Goal: Task Accomplishment & Management: Complete application form

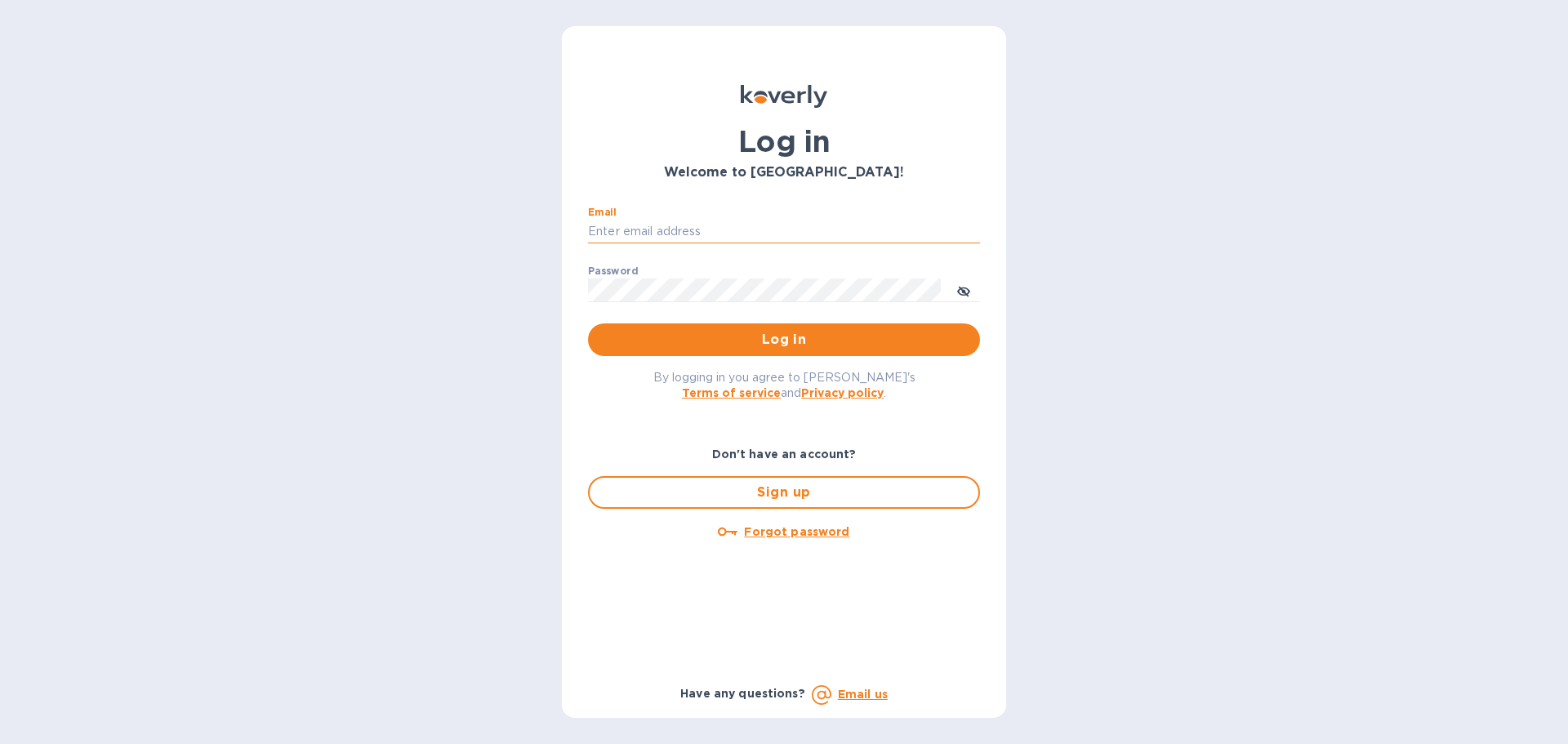
type input "[EMAIL_ADDRESS][DOMAIN_NAME]"
click at [588, 323] on button "Log in" at bounding box center [784, 339] width 392 height 33
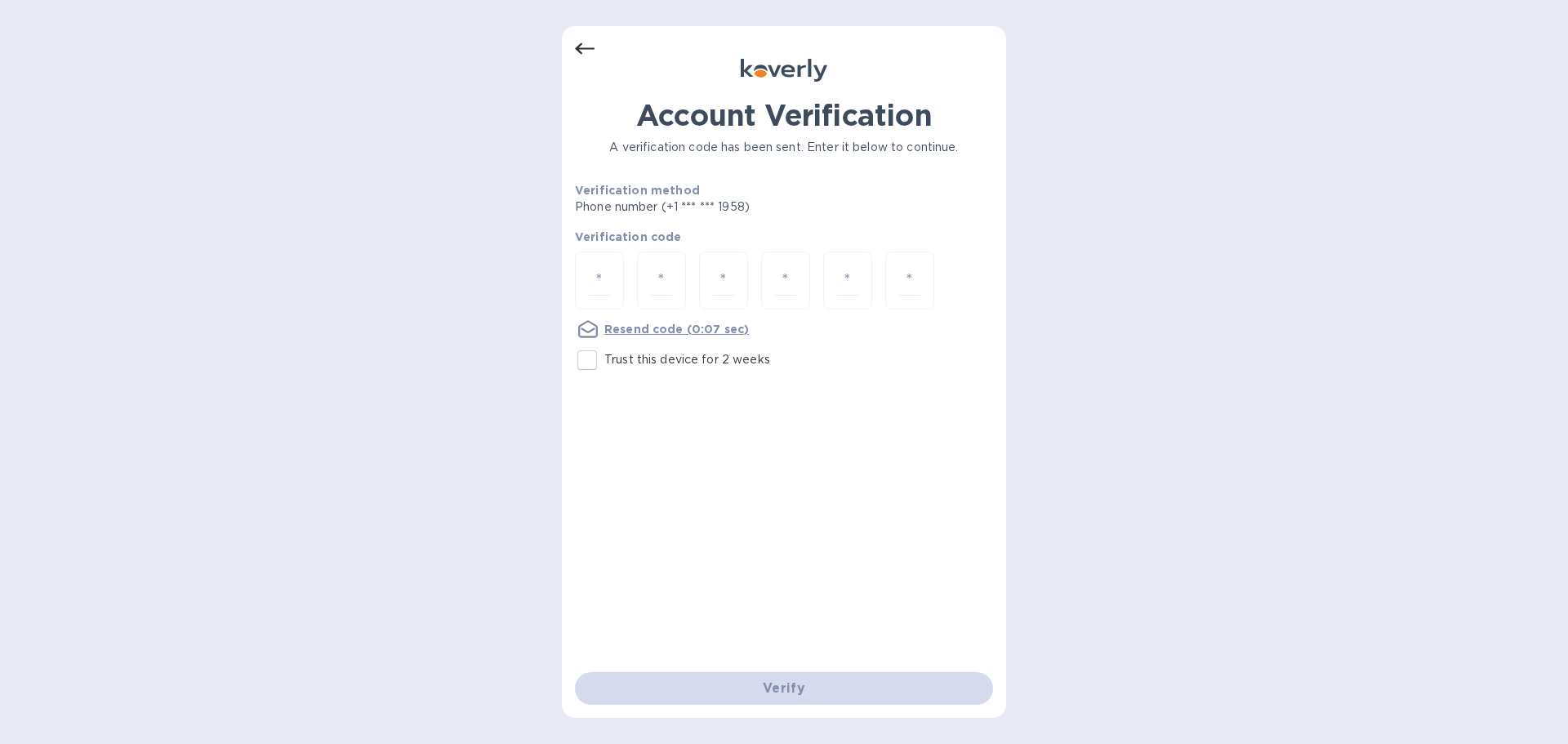
click at [582, 368] on input "Trust this device for 2 weeks" at bounding box center [587, 360] width 35 height 35
checkbox input "true"
click at [597, 278] on input "number" at bounding box center [599, 281] width 21 height 30
type input "7"
type input "2"
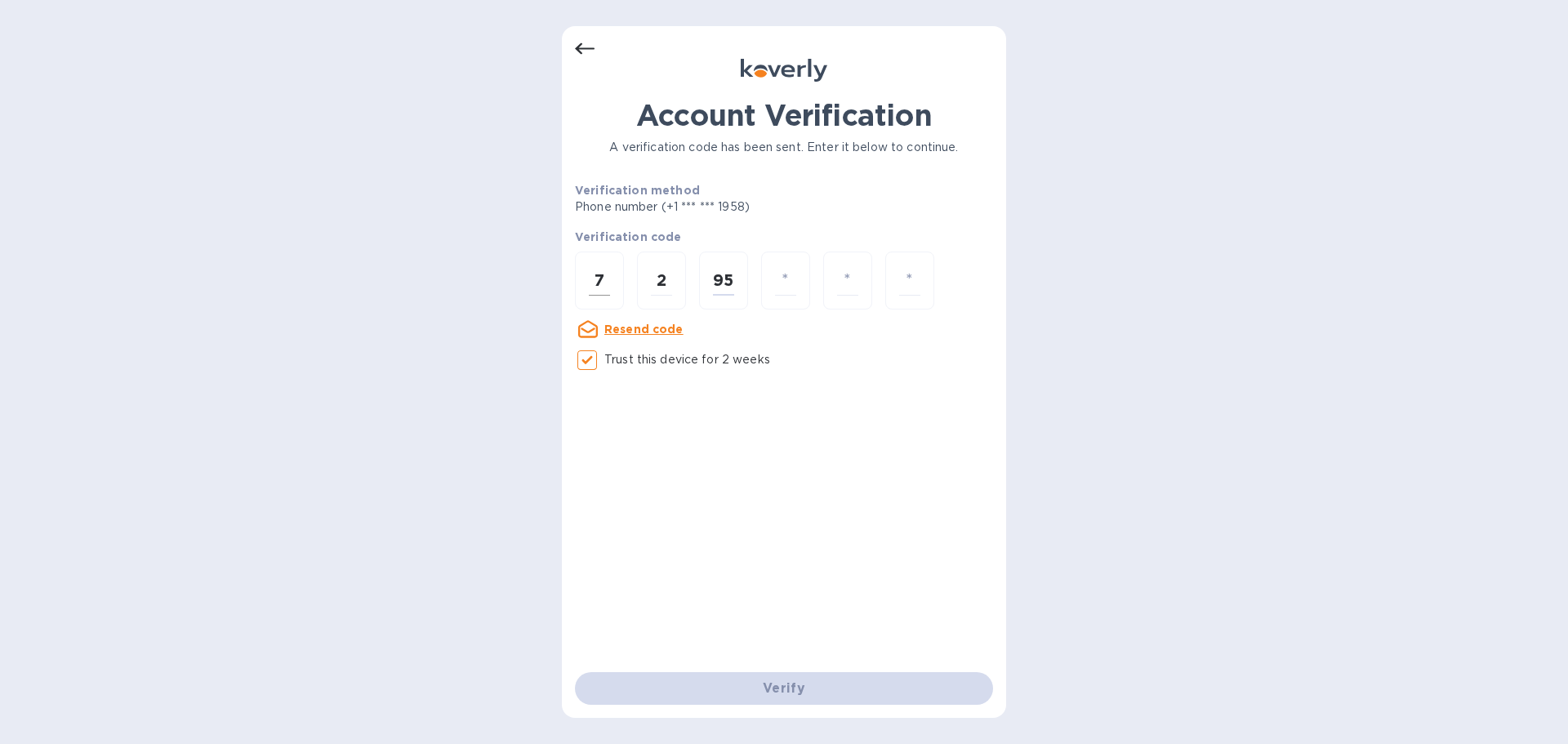
type input "5"
type input "9"
type input "3"
type input "8"
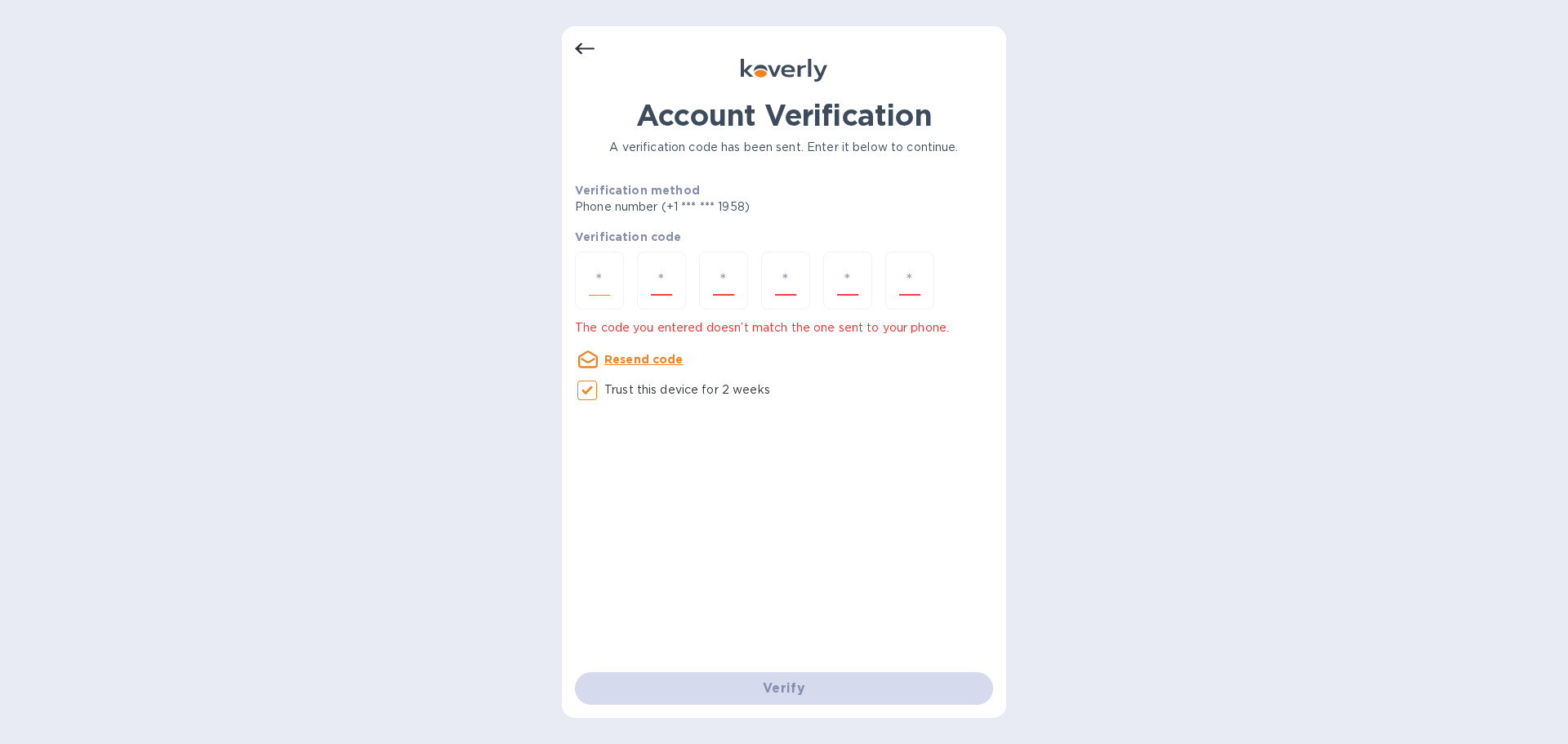
click at [597, 278] on input "number" at bounding box center [599, 281] width 21 height 30
type input "7"
type input "2"
type input "9"
type input "5"
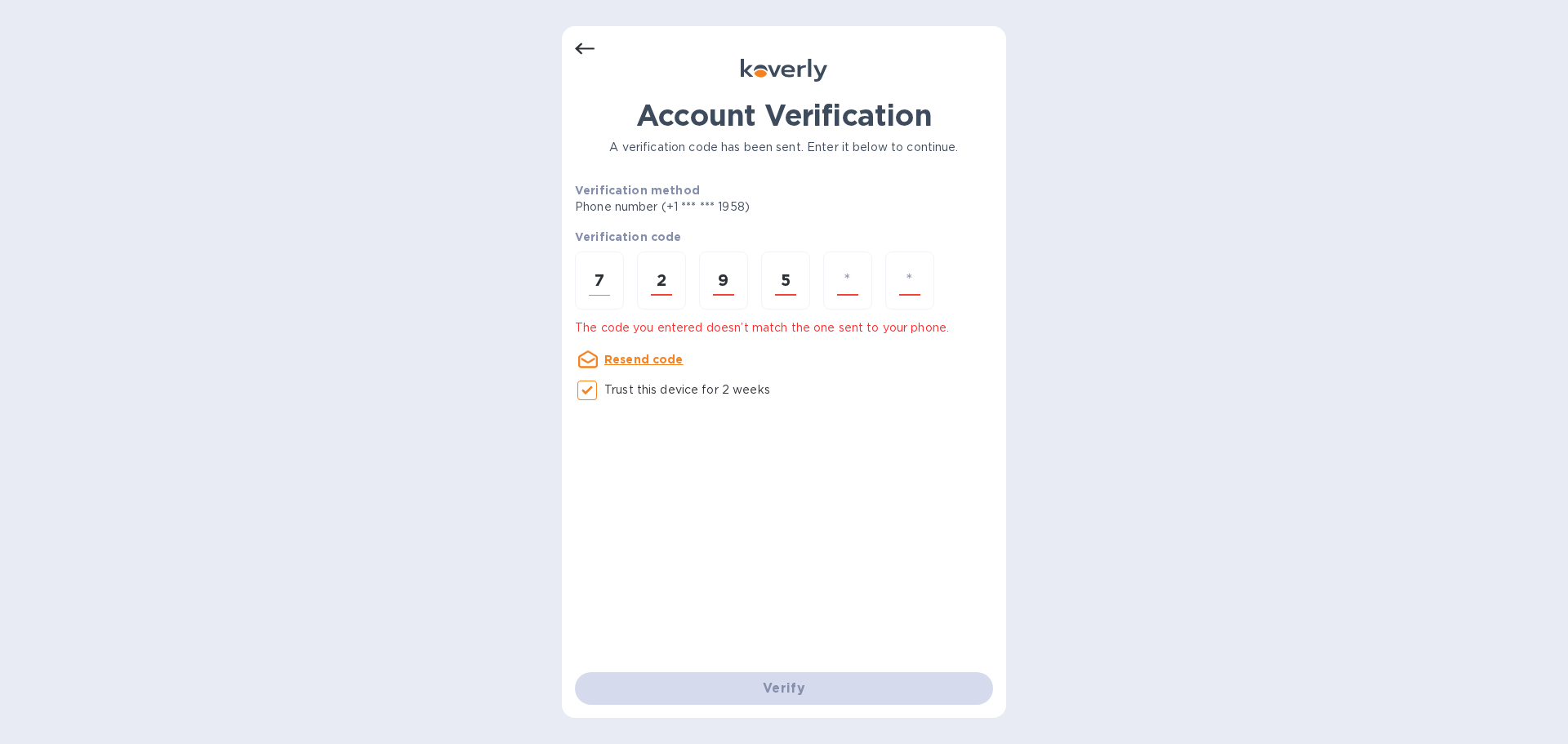
type input "3"
type input "8"
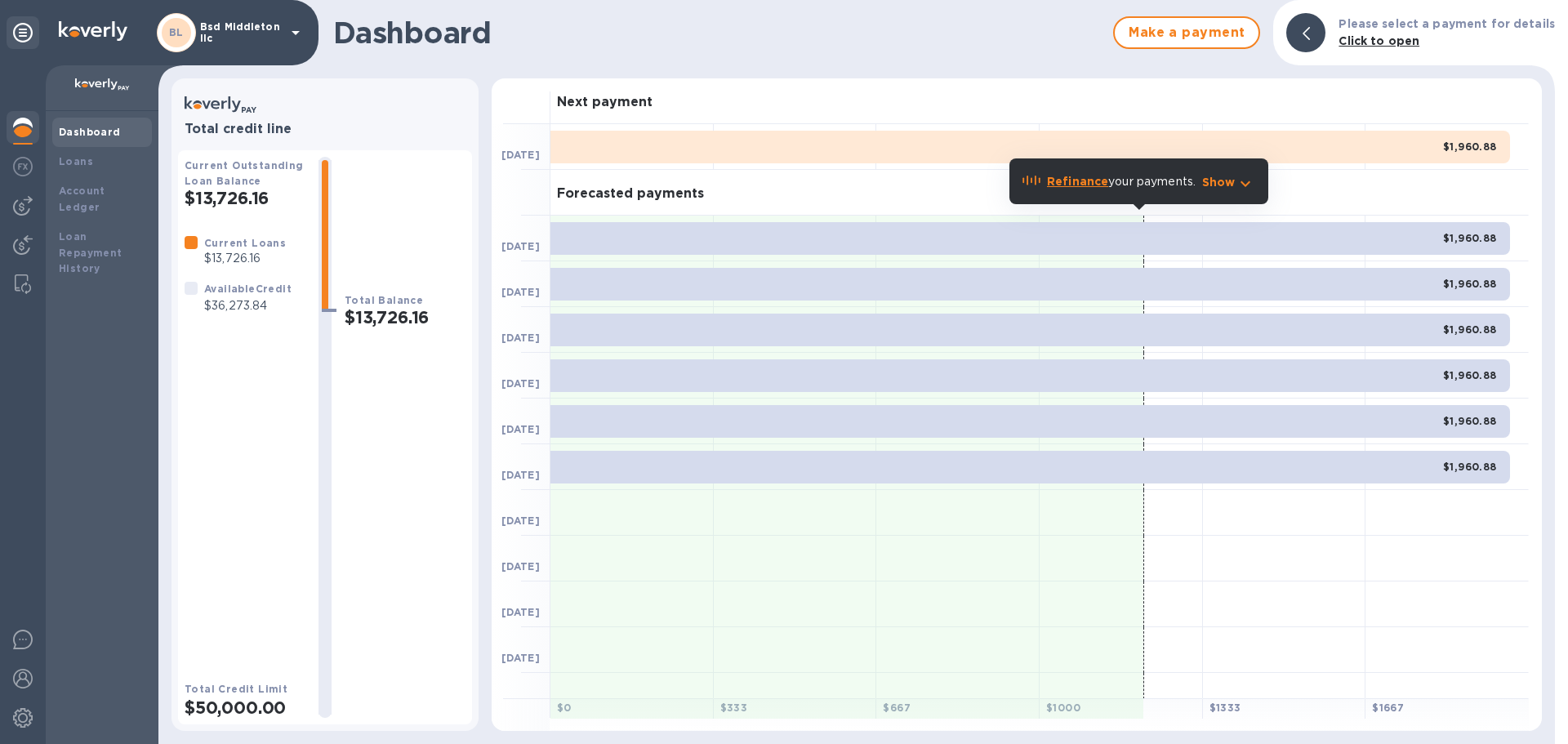
click at [208, 15] on div "BL Bsd Middleton llc" at bounding box center [231, 33] width 148 height 39
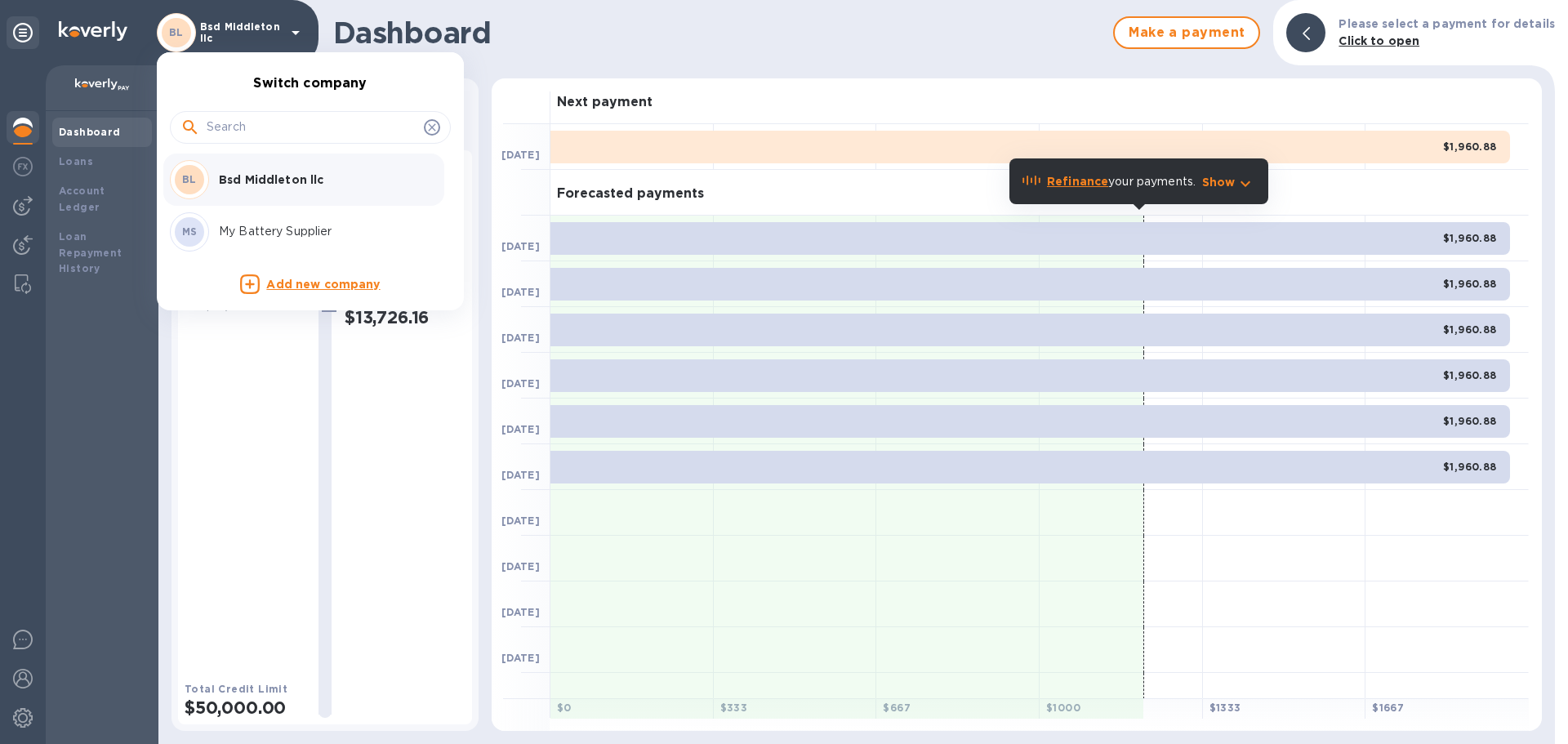
click at [210, 222] on div "MS" at bounding box center [191, 232] width 43 height 39
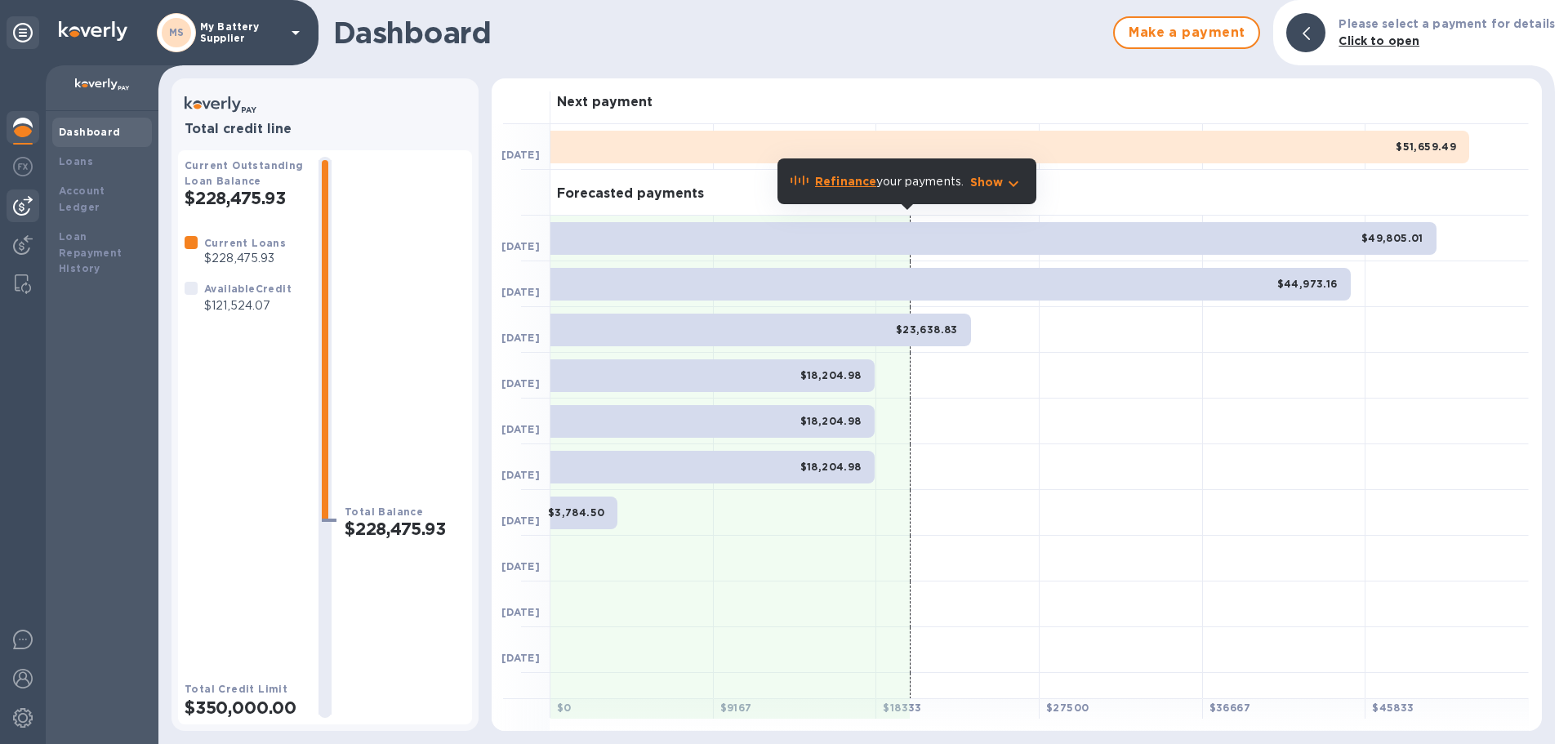
click at [19, 202] on img at bounding box center [23, 206] width 20 height 20
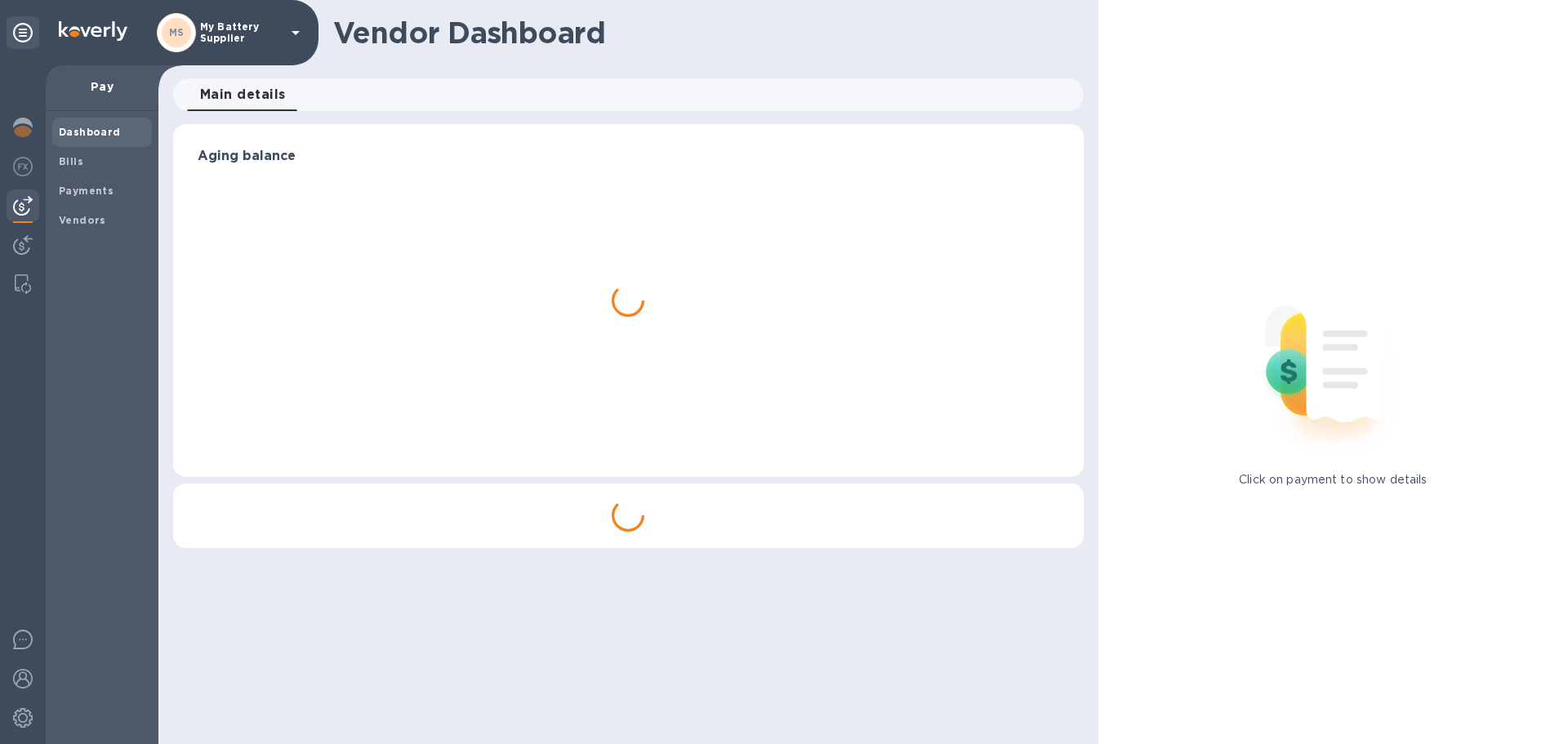
click at [117, 145] on div "Dashboard" at bounding box center [102, 131] width 99 height 29
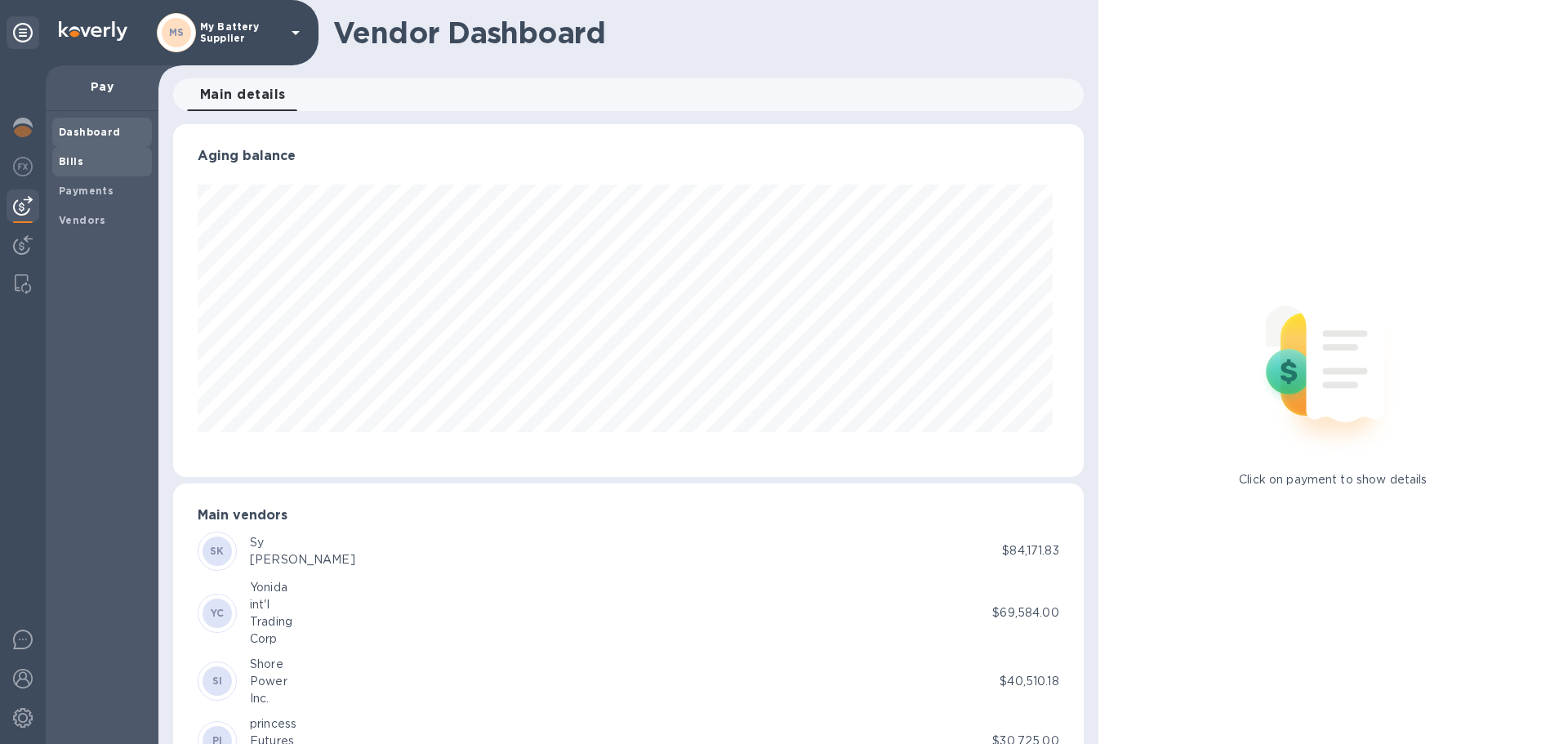
scroll to position [352, 903]
click at [116, 157] on span "Bills" at bounding box center [102, 162] width 87 height 16
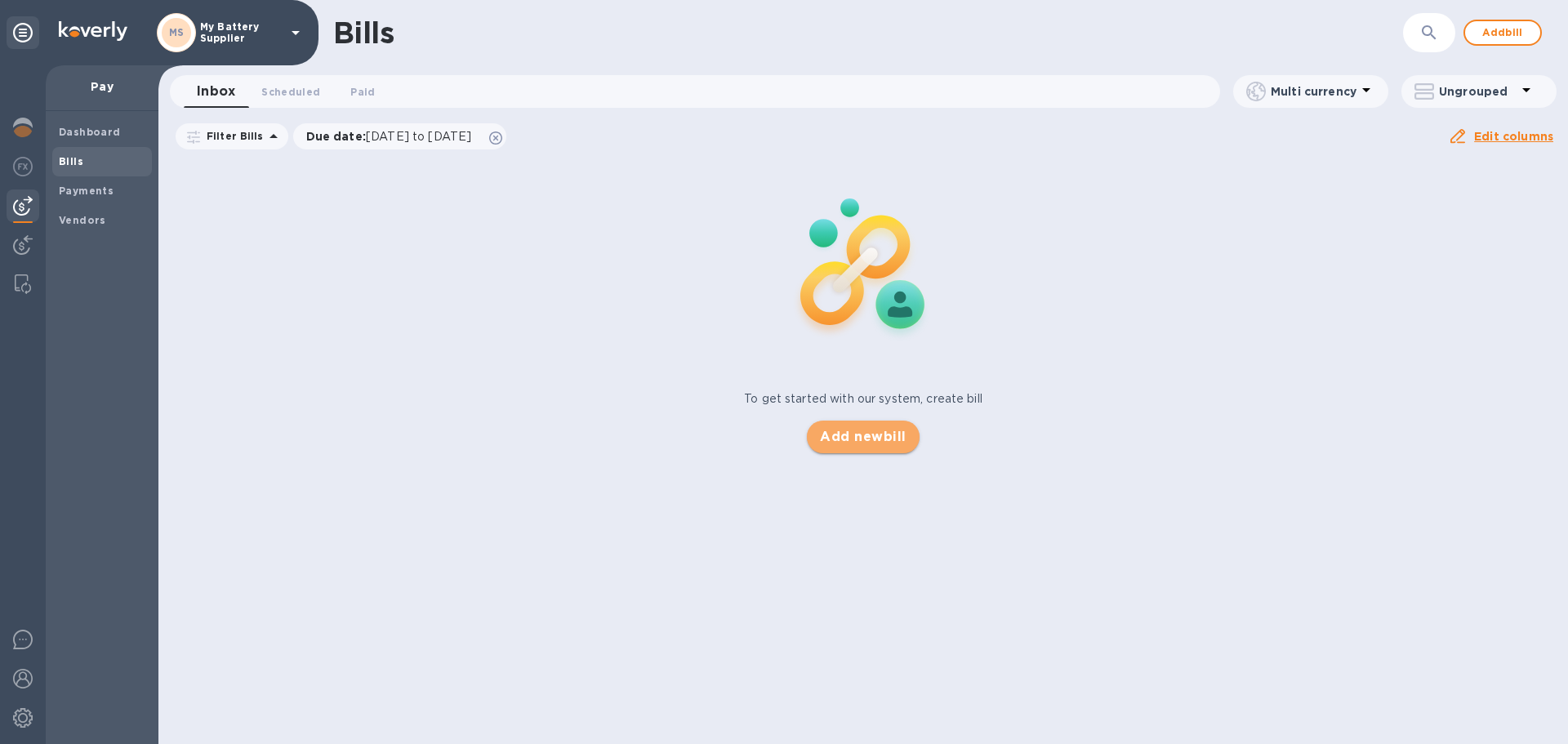
click at [888, 450] on button "Add new bill" at bounding box center [863, 437] width 112 height 33
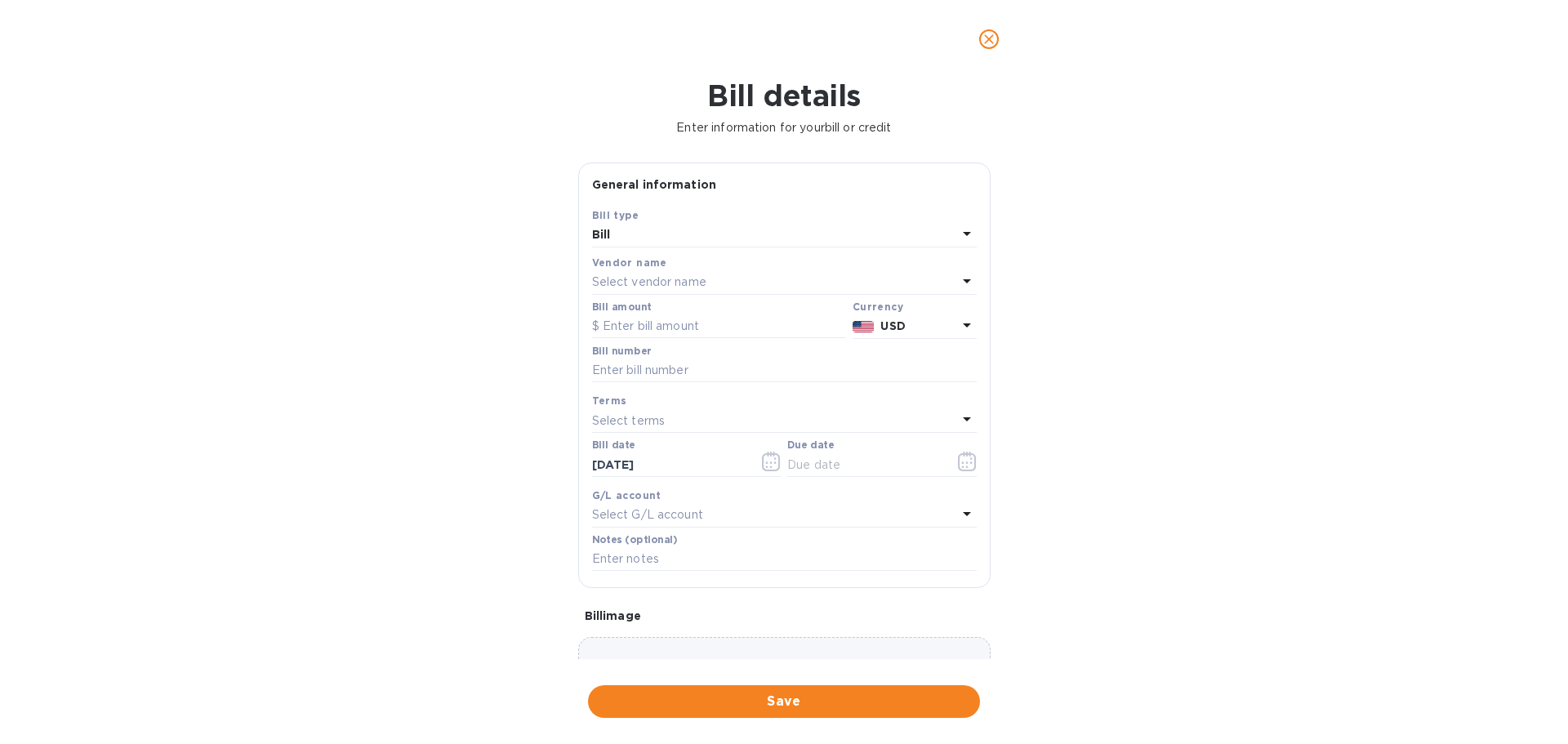
click at [726, 282] on div "Select vendor name" at bounding box center [774, 282] width 365 height 23
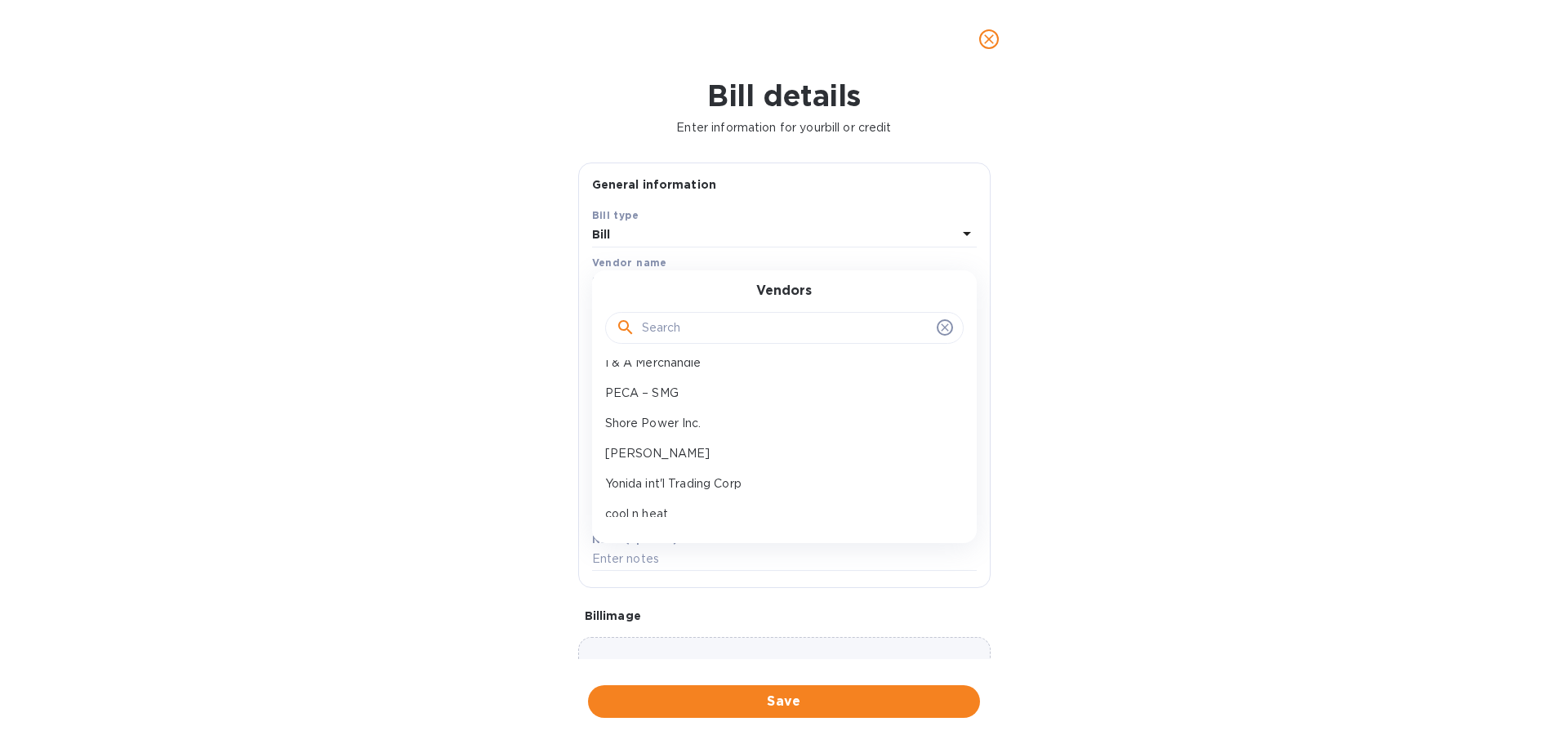
scroll to position [245, 0]
click at [683, 481] on div "price king" at bounding box center [778, 493] width 359 height 30
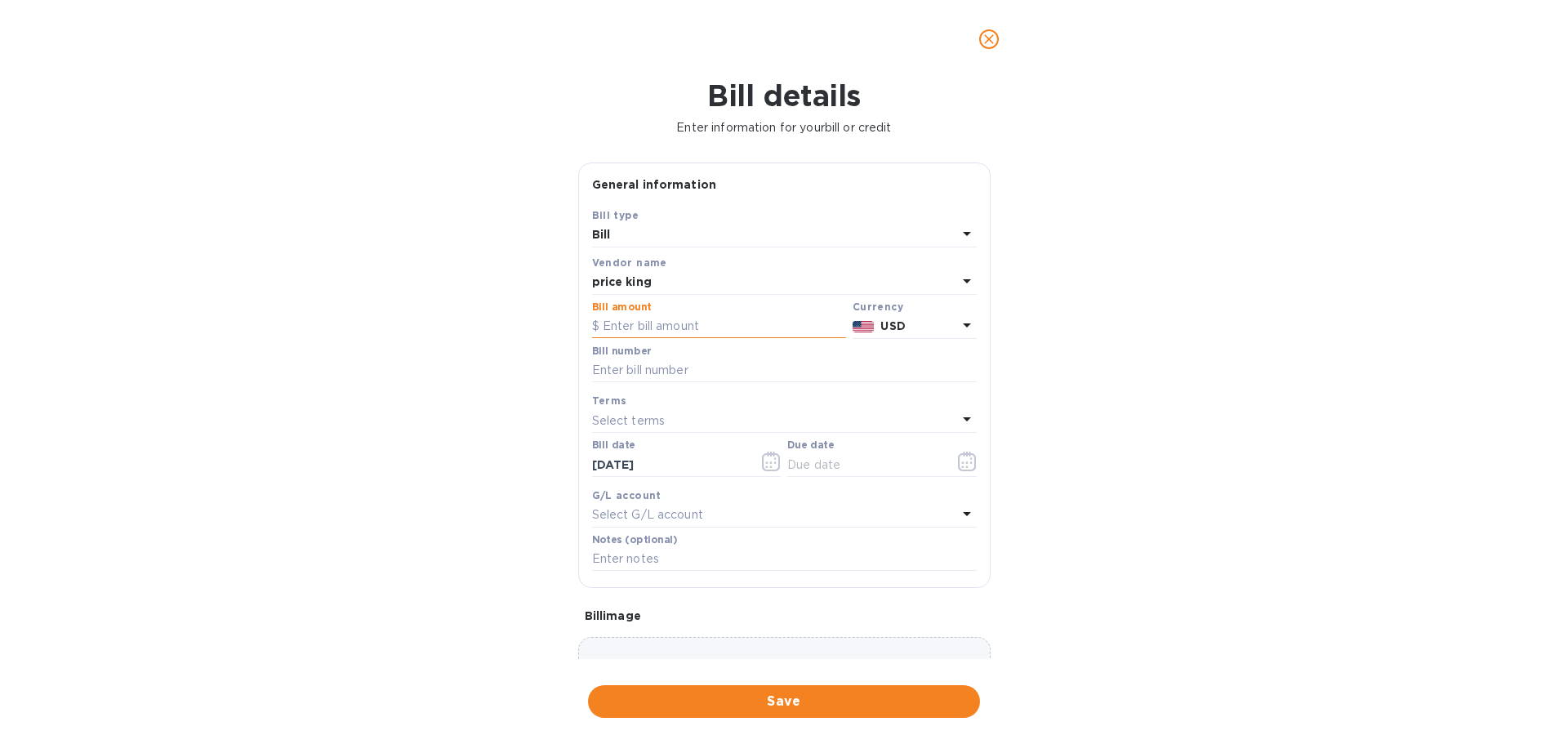
click at [707, 332] on input "text" at bounding box center [719, 327] width 254 height 25
click at [855, 383] on input "text" at bounding box center [784, 371] width 384 height 25
paste input "29,300.2"
type input "29,300.2"
click at [666, 419] on div "Select terms" at bounding box center [774, 421] width 365 height 23
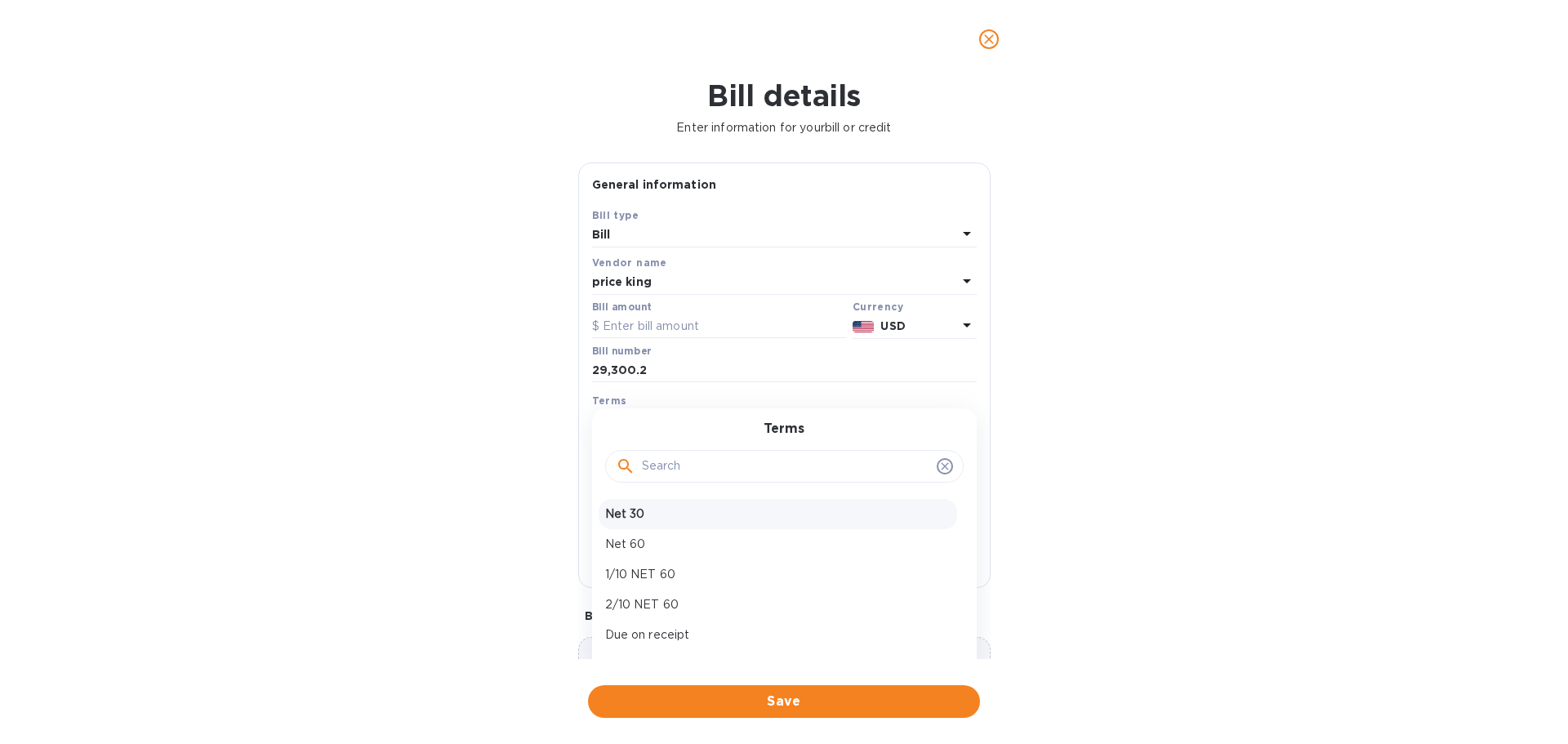
click at [637, 510] on p "Net 30" at bounding box center [778, 513] width 345 height 17
type input "[DATE]"
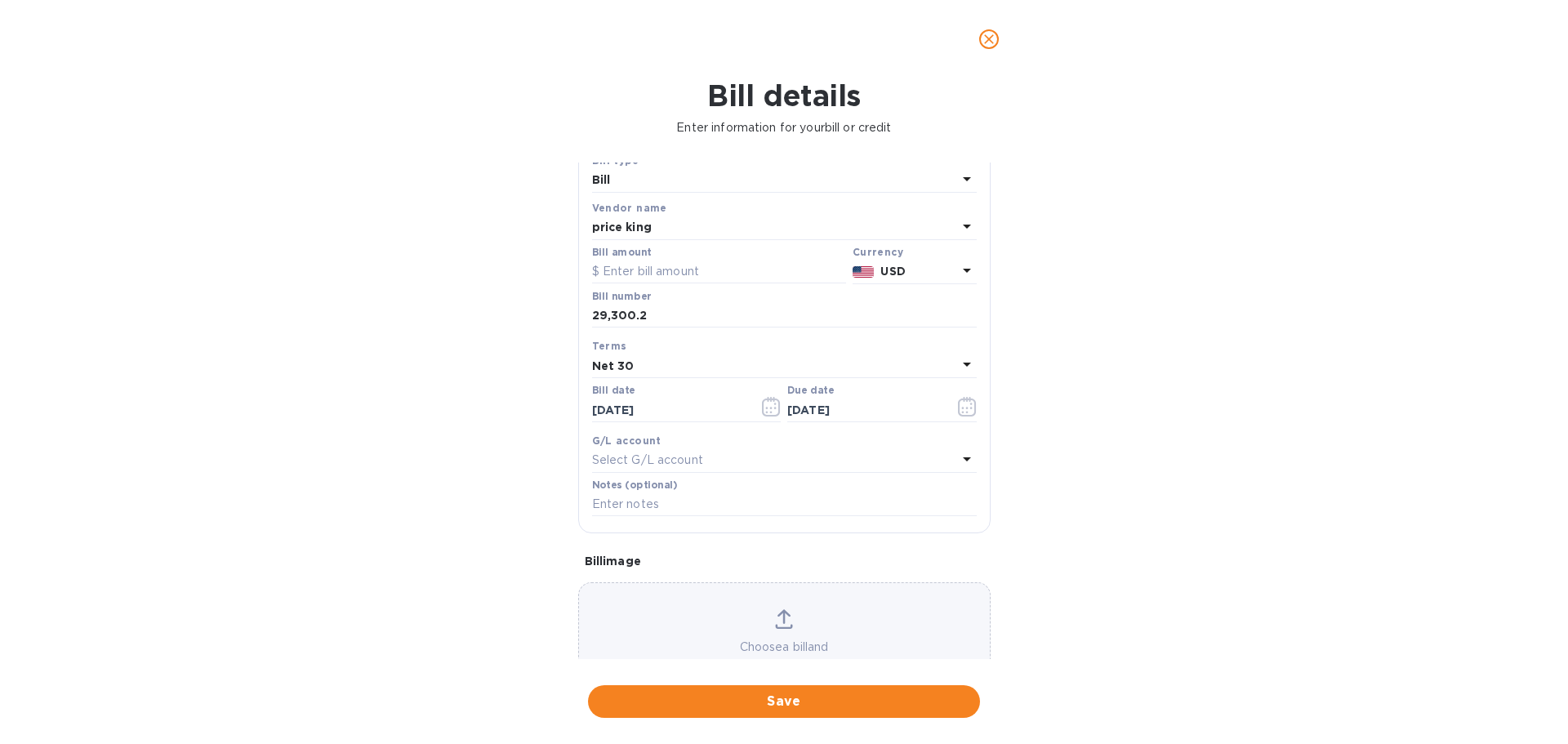
scroll to position [82, 0]
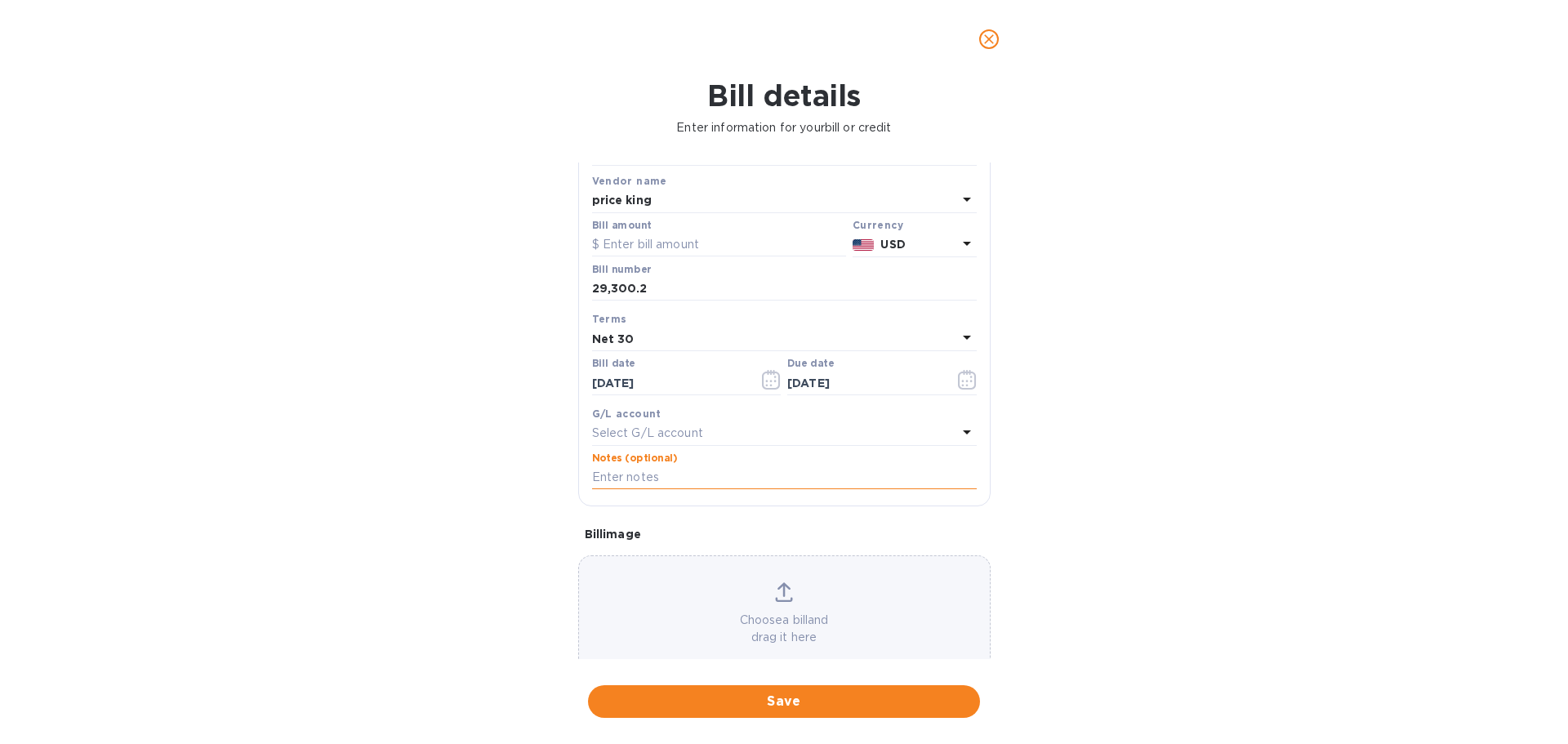
click at [689, 474] on input "text" at bounding box center [784, 478] width 384 height 25
paste input "A35736"
paste input "A35737"
paste input "A35739"
paste input "A35738"
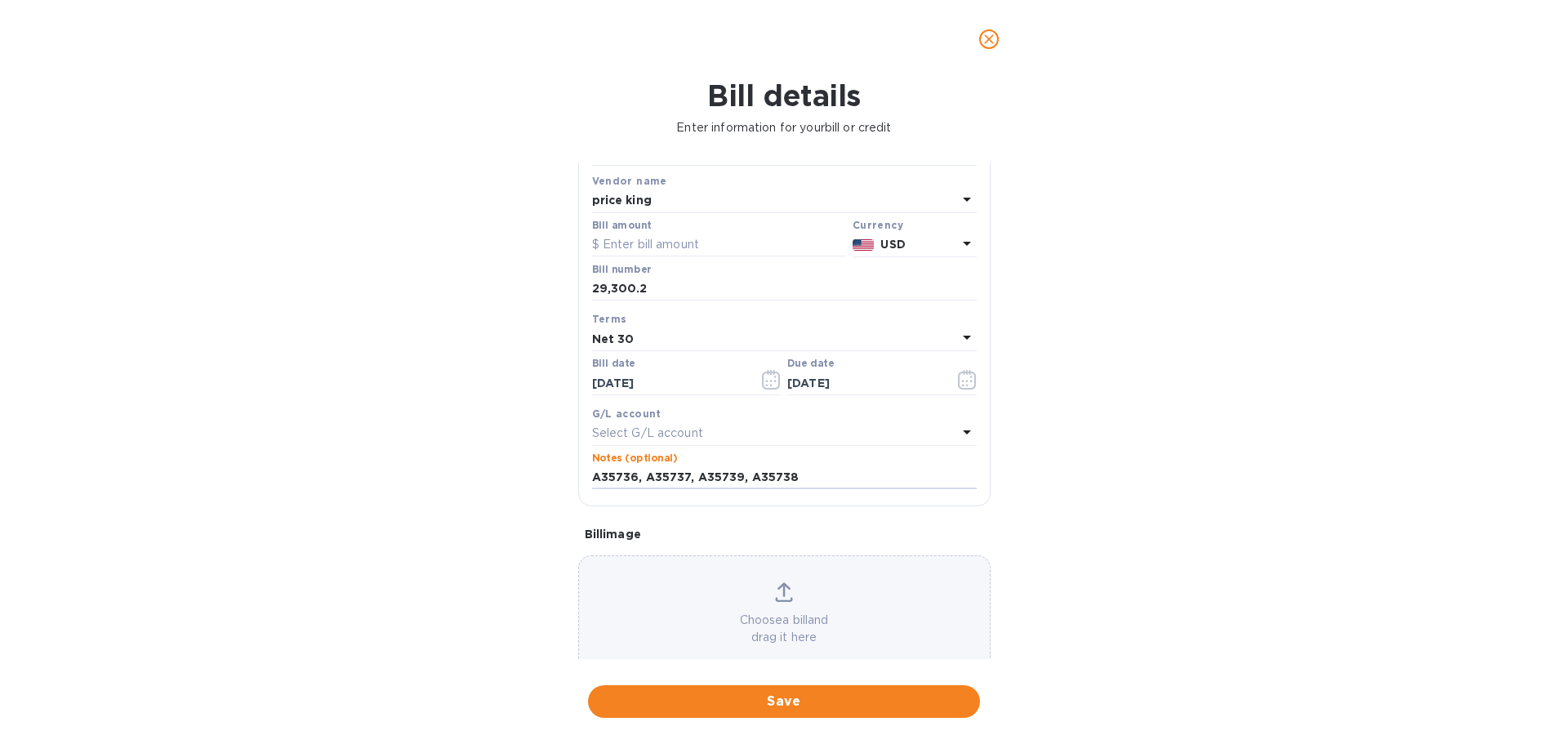
type input "A35736, A35737, A35739, A35738"
click at [789, 465] on input "A35736, A35737, A35739, A35738" at bounding box center [784, 478] width 384 height 25
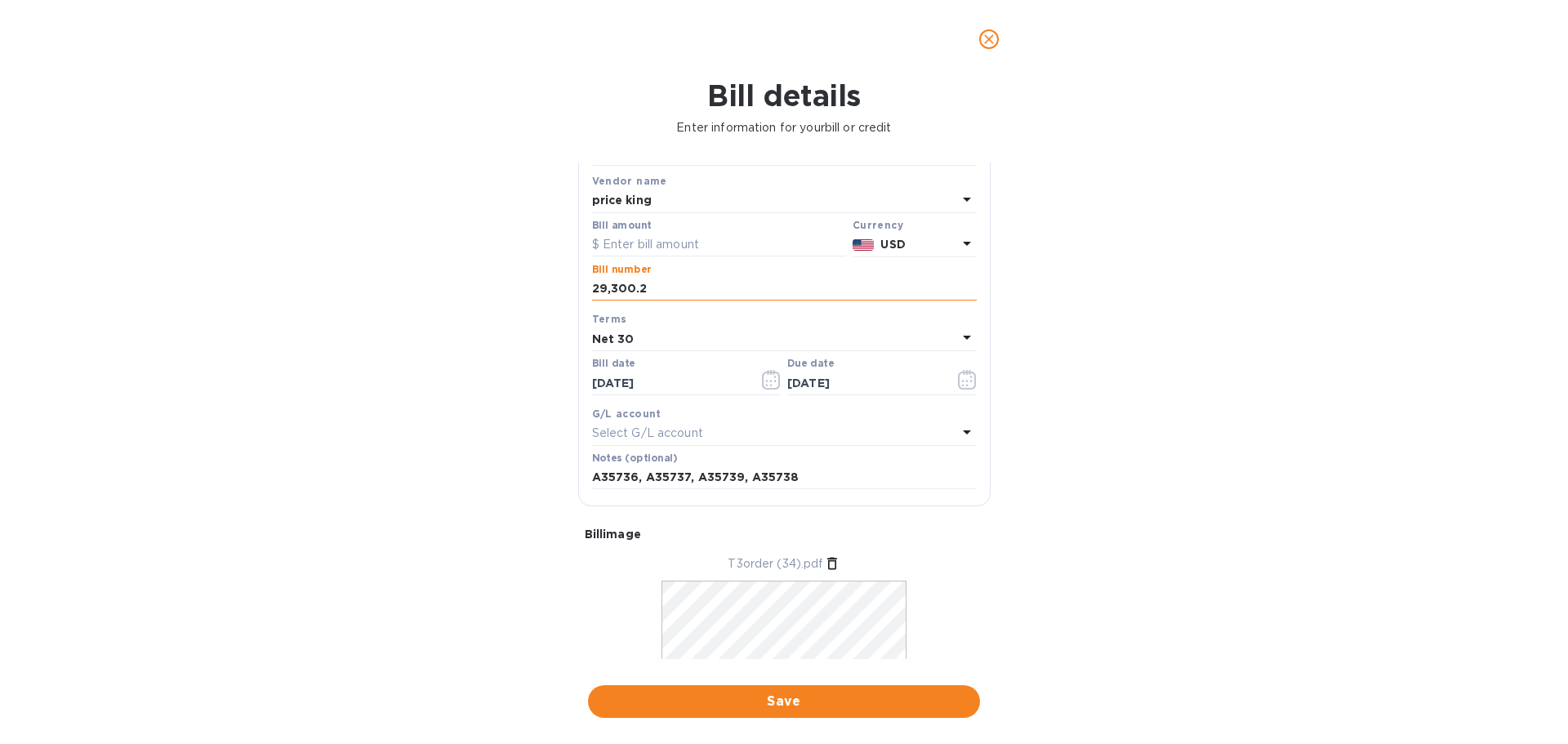
click at [659, 294] on input "29,300.2" at bounding box center [784, 289] width 384 height 25
click at [693, 239] on input "text" at bounding box center [719, 245] width 254 height 25
paste input "29,300.2"
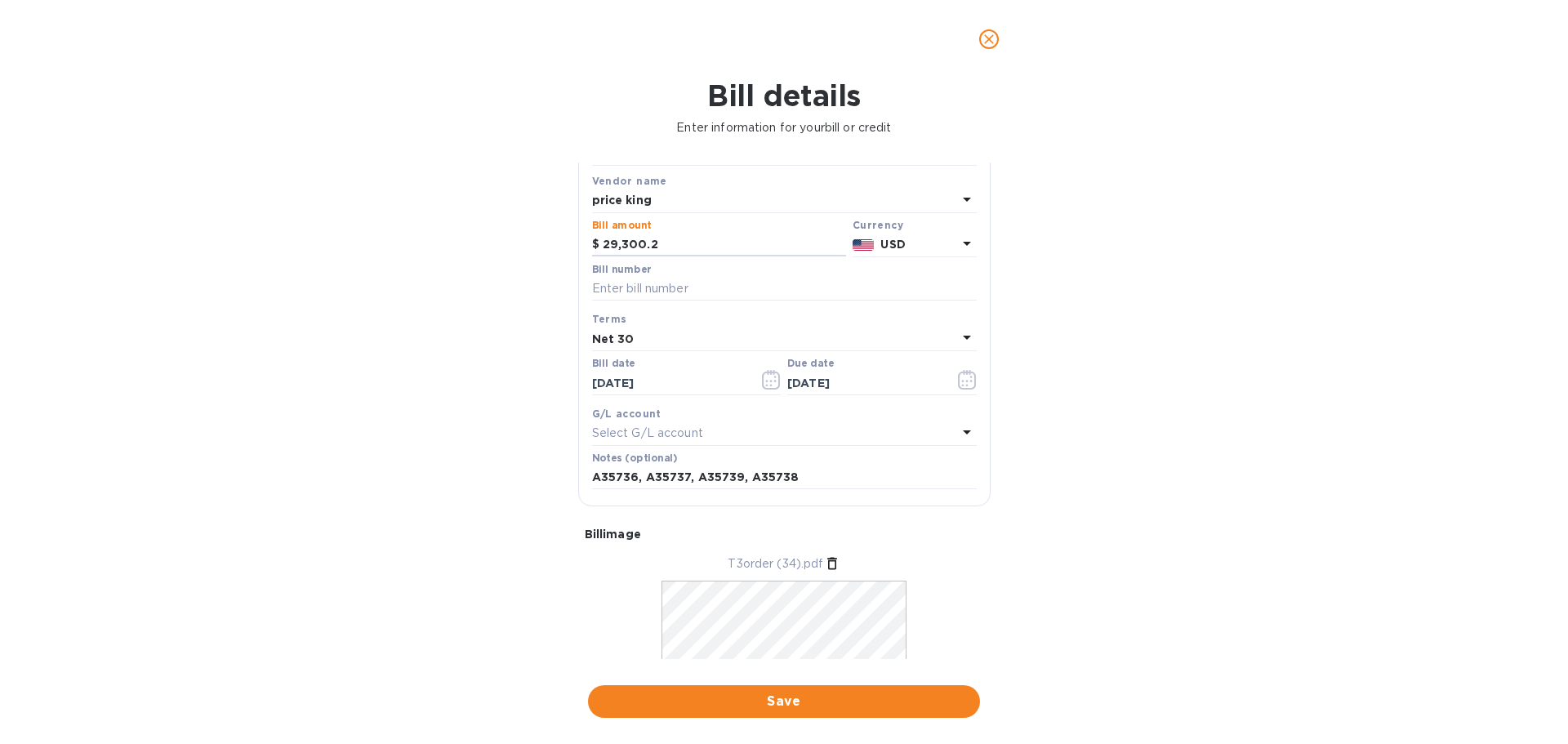
type input "29,300.2"
click at [693, 478] on input "A35736, A35737, A35739, A35738" at bounding box center [784, 478] width 384 height 25
click at [637, 290] on input "text" at bounding box center [784, 289] width 384 height 25
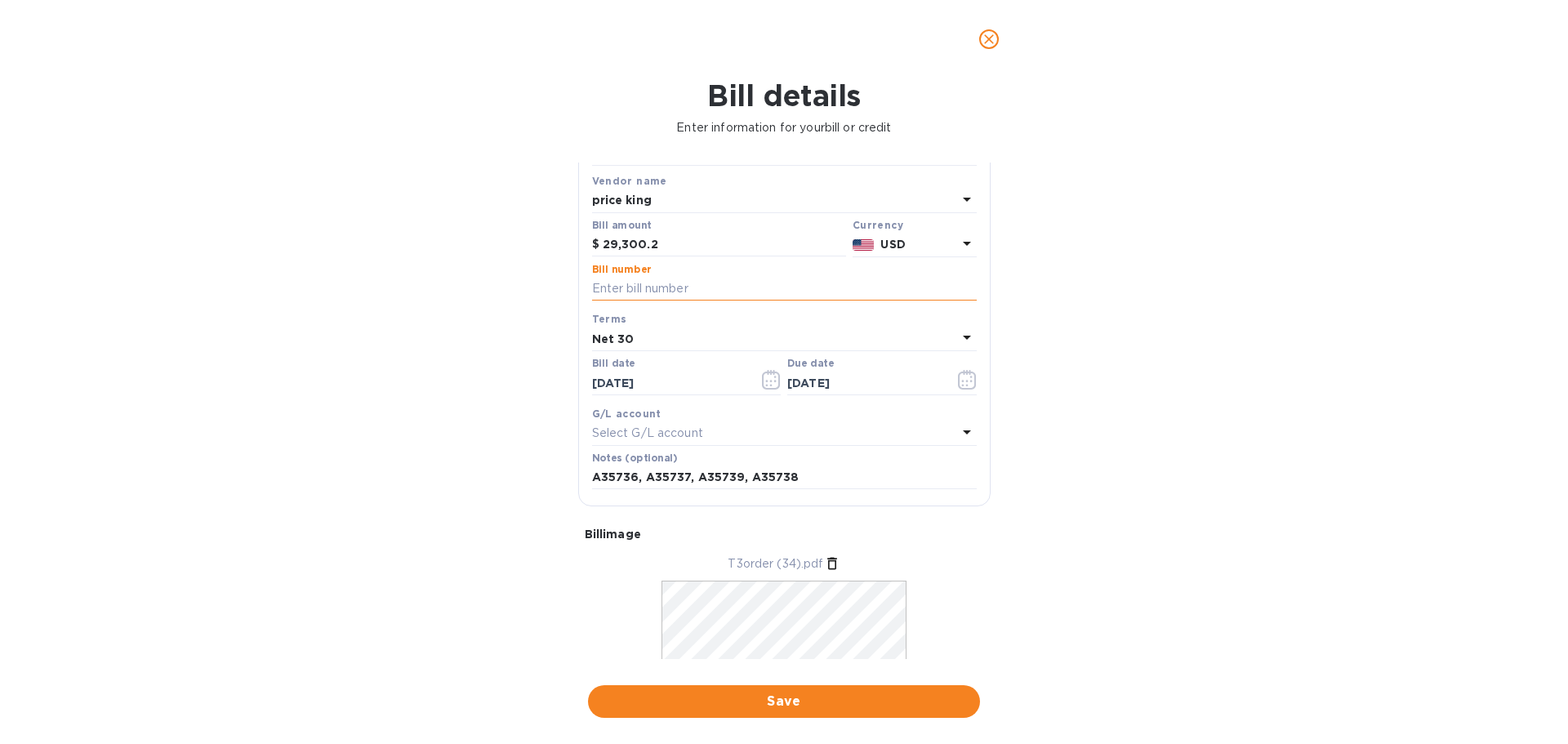
paste input "A35736, A35737, A35739, A35738"
type input "A35736, A35737, A35739, A35738"
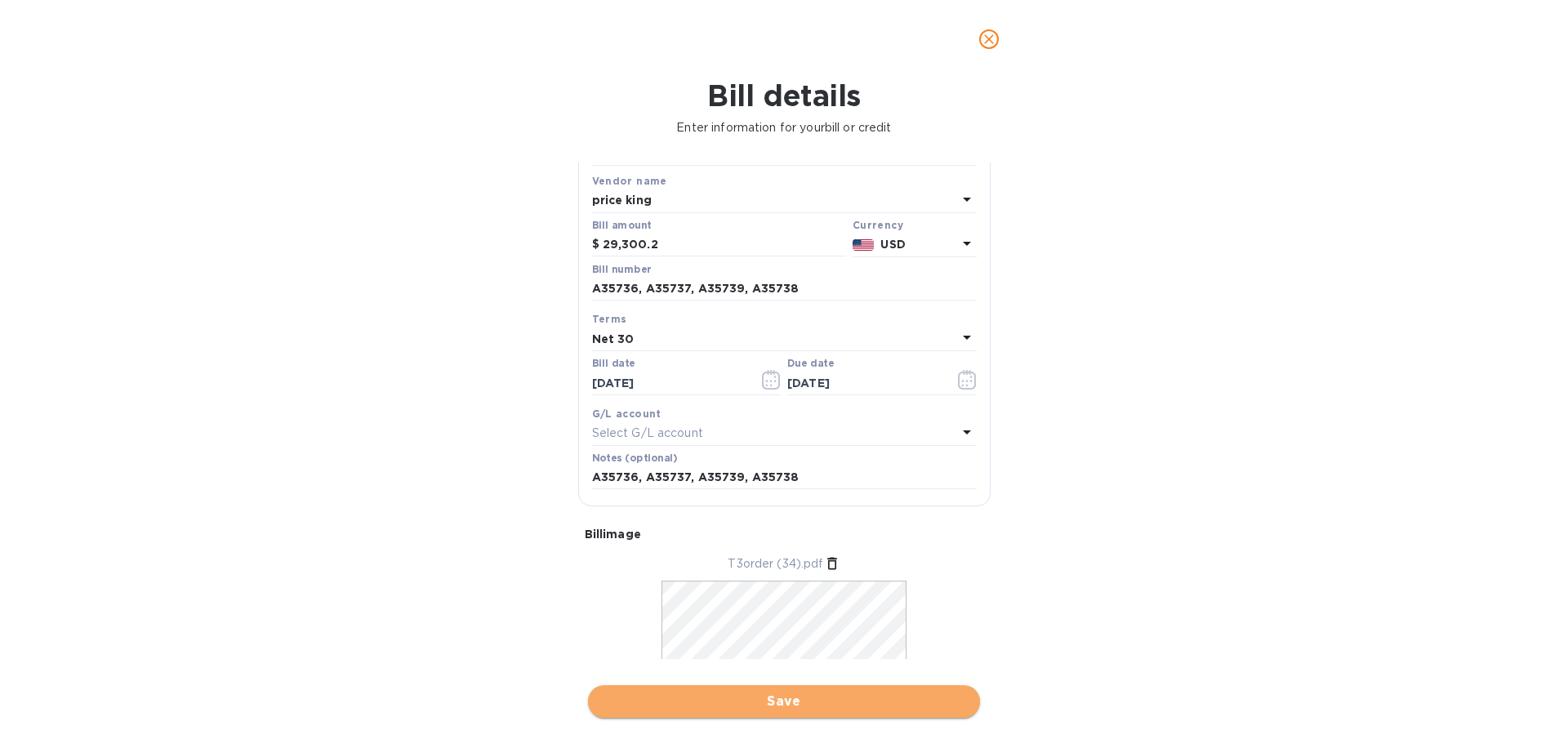
click at [693, 689] on button "Save" at bounding box center [784, 701] width 392 height 33
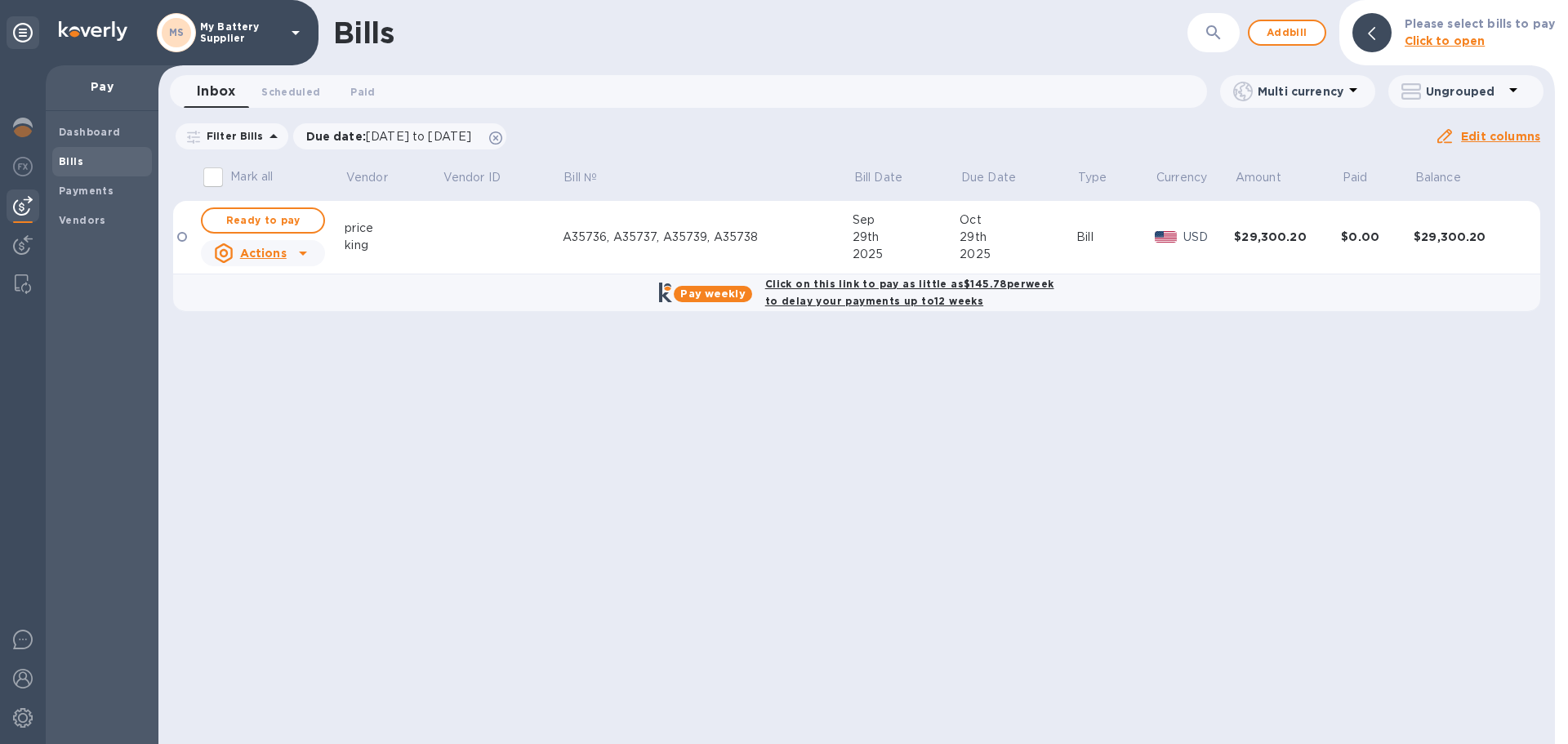
click at [843, 290] on b "Click on this link to pay as little as $145.78 per week to delay your payments …" at bounding box center [910, 292] width 289 height 29
checkbox input "true"
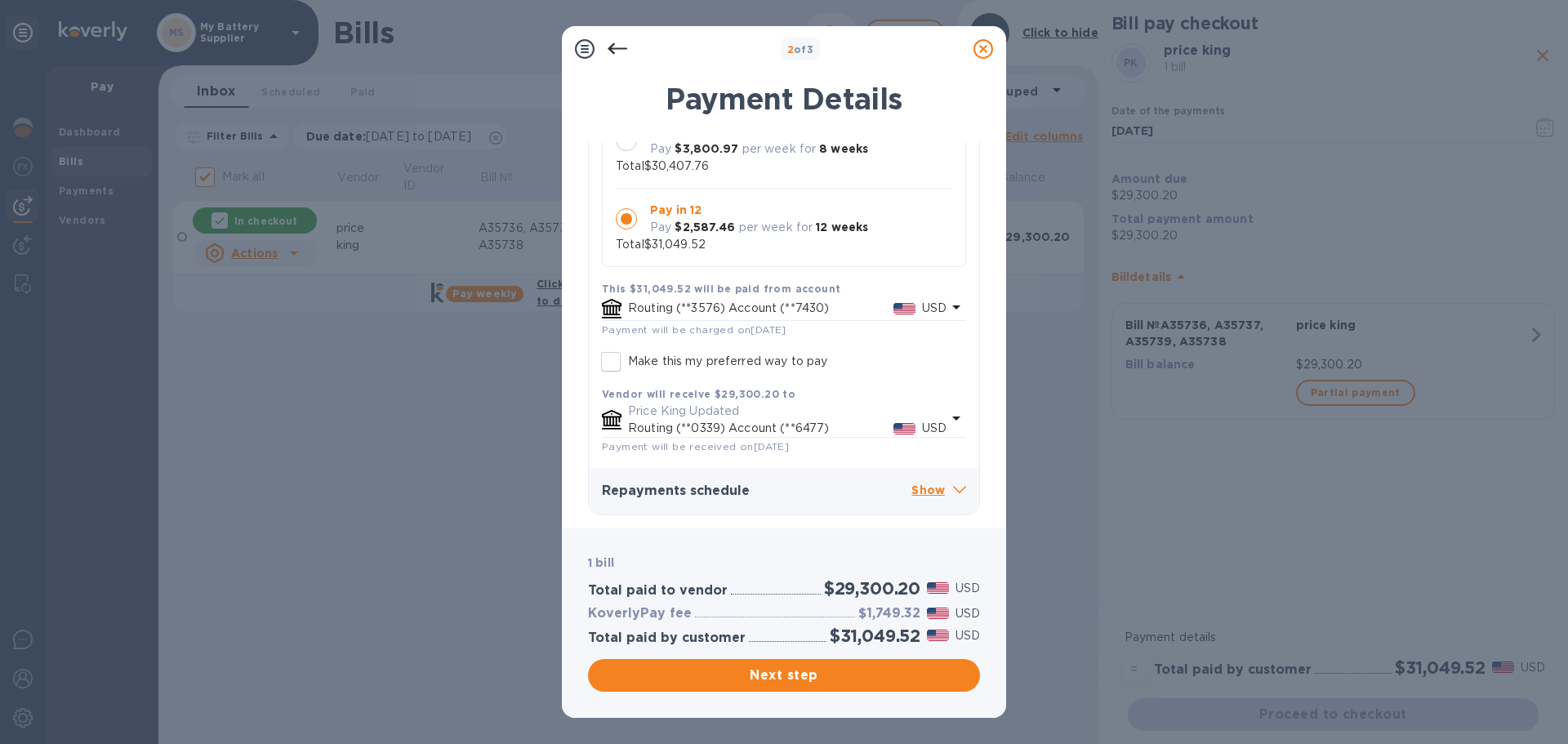
scroll to position [0, 0]
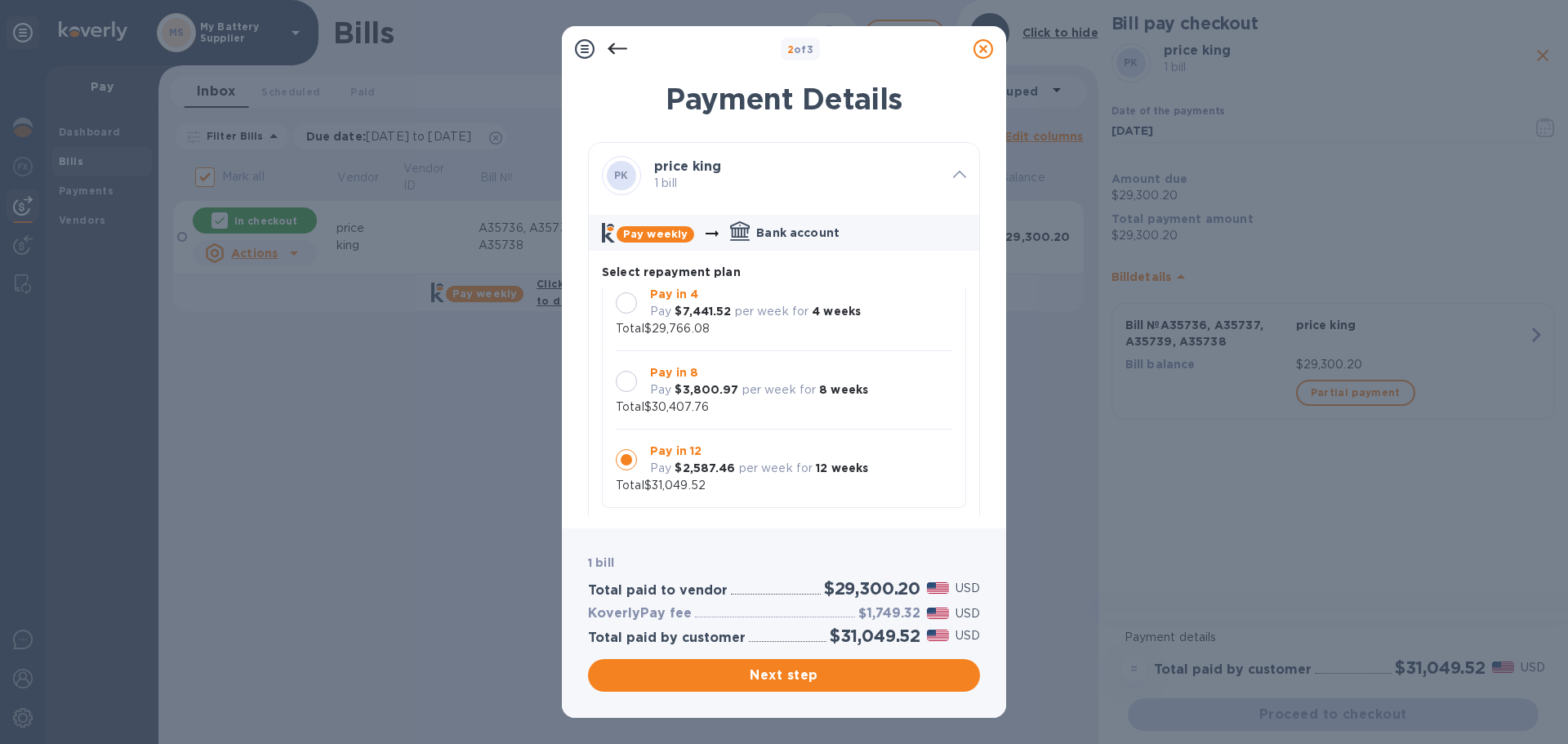
click at [746, 380] on p "Pay in 8" at bounding box center [759, 372] width 218 height 17
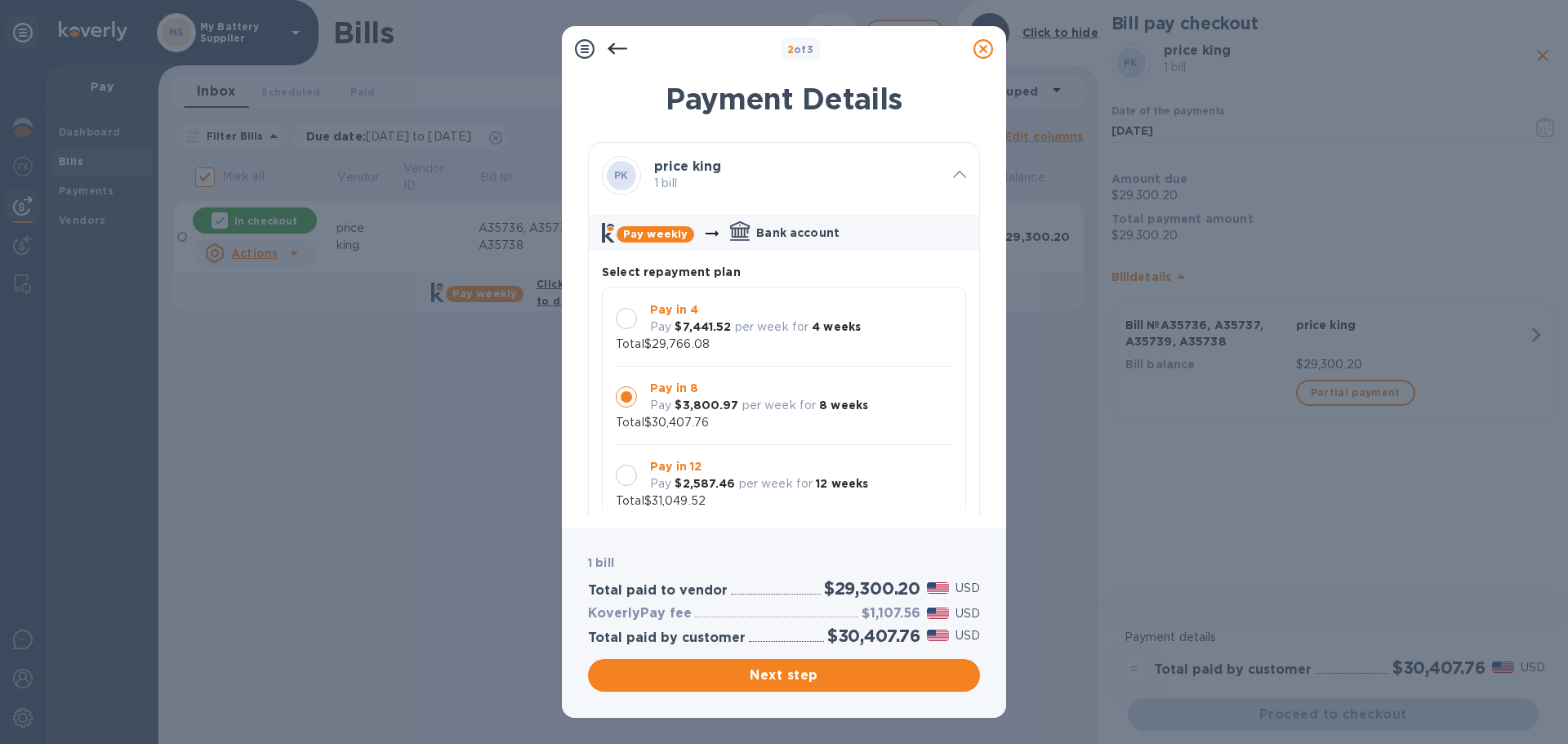
click at [729, 475] on p "$2,587.46" at bounding box center [705, 483] width 60 height 17
click at [717, 411] on b "$3,800.97" at bounding box center [707, 405] width 64 height 13
click at [881, 606] on h3 "$1,107.56" at bounding box center [891, 613] width 59 height 15
copy h3 "1,107.56"
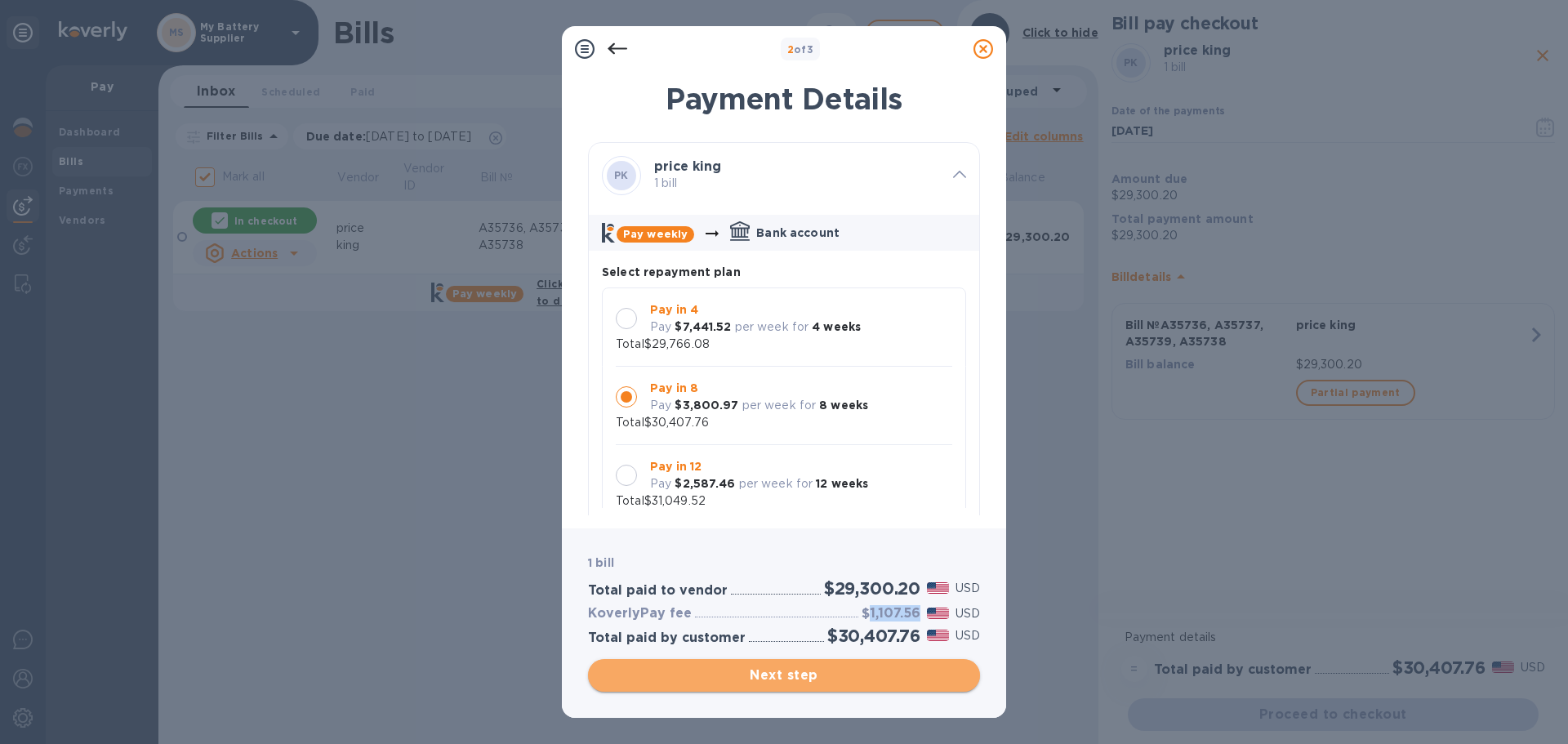
click at [851, 661] on button "Next step" at bounding box center [784, 675] width 392 height 33
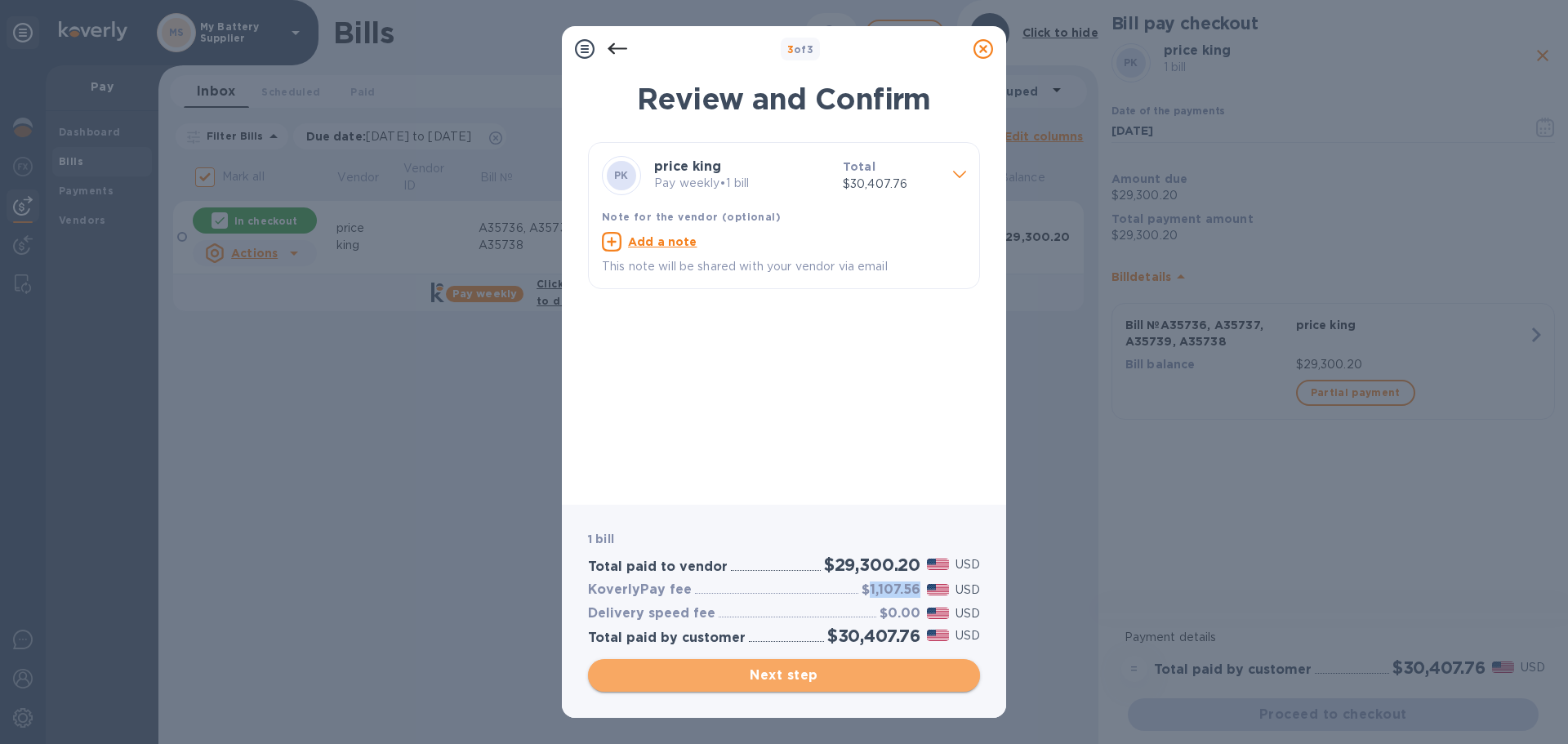
click at [820, 679] on span "Next step" at bounding box center [784, 676] width 366 height 20
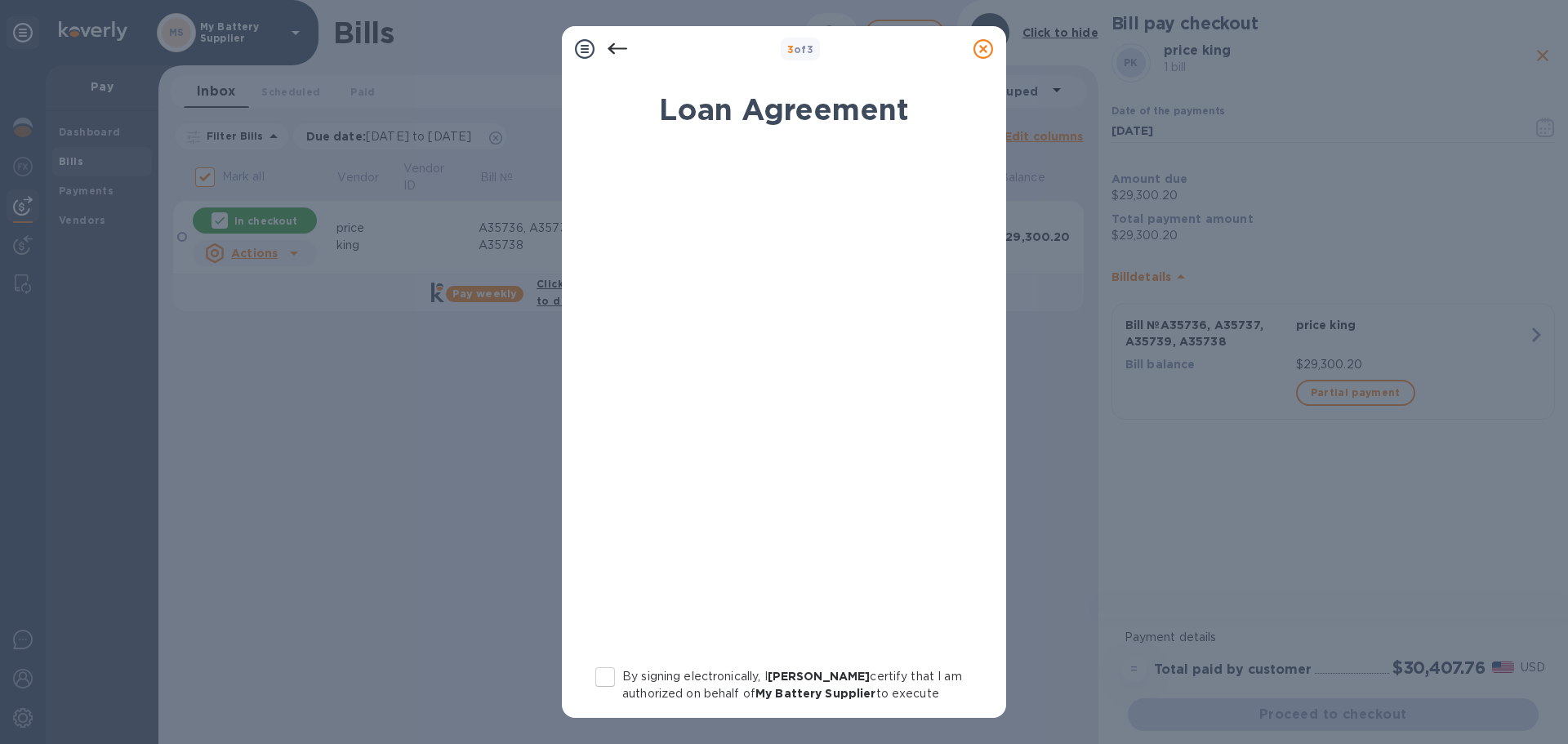
click at [722, 678] on p "By signing electronically, I [PERSON_NAME] certify that I am authorized on beha…" at bounding box center [792, 737] width 340 height 138
click at [622, 678] on input "By signing electronically, I [PERSON_NAME] certify that I am authorized on beha…" at bounding box center [605, 677] width 35 height 35
checkbox input "true"
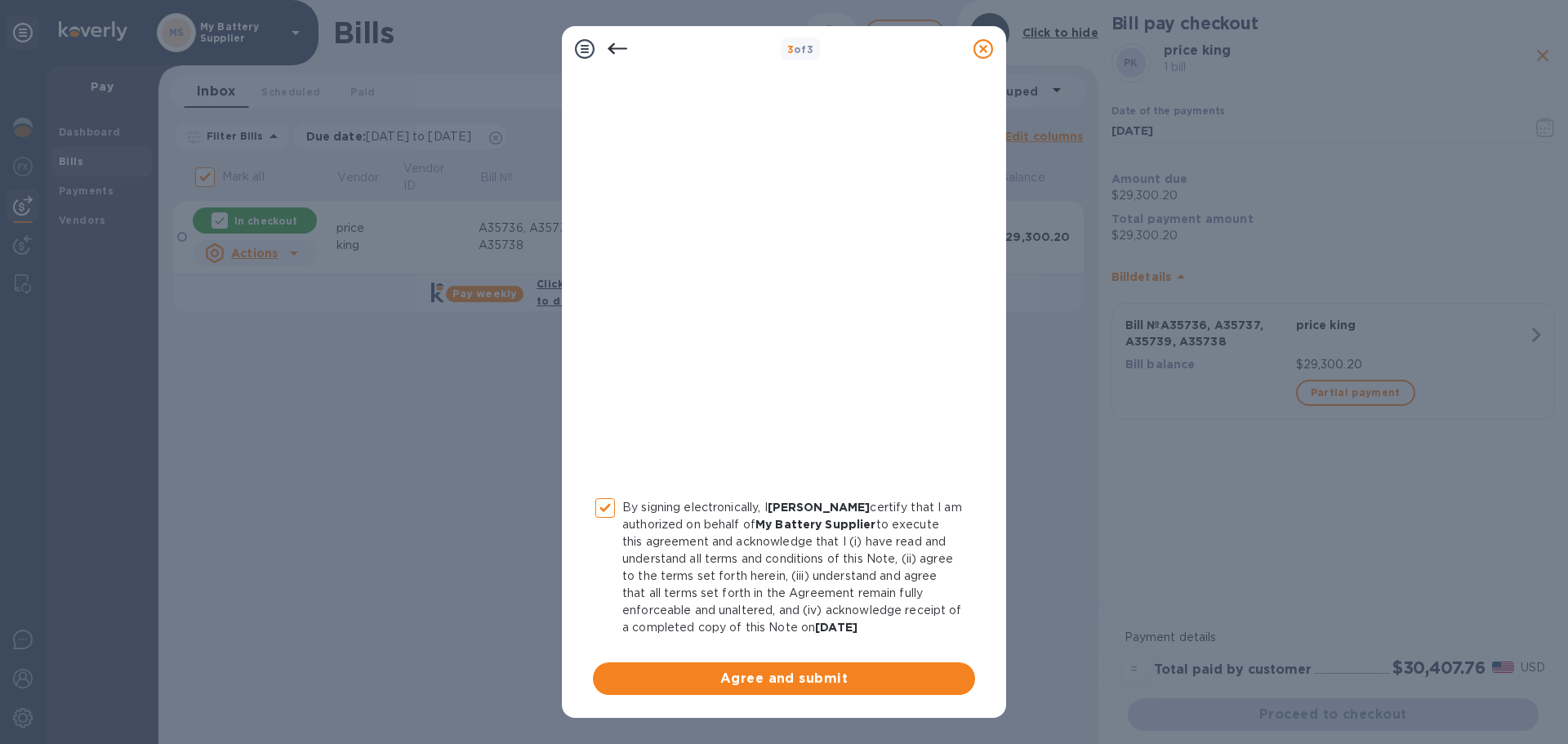
click at [722, 678] on span "Agree and submit" at bounding box center [784, 678] width 356 height 20
